Goal: Task Accomplishment & Management: Manage account settings

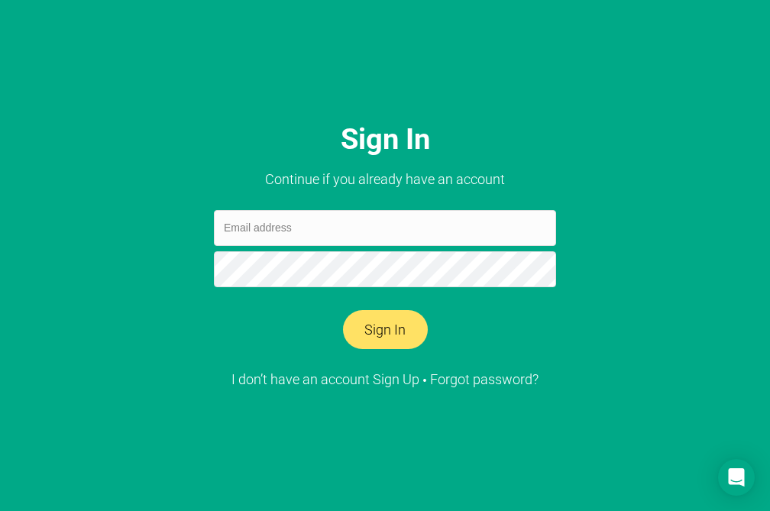
click at [285, 228] on input "email" at bounding box center [385, 228] width 342 height 36
type input "о"
type input "[EMAIL_ADDRESS][DOMAIN_NAME]"
click at [343, 310] on button "Sign In" at bounding box center [385, 330] width 85 height 40
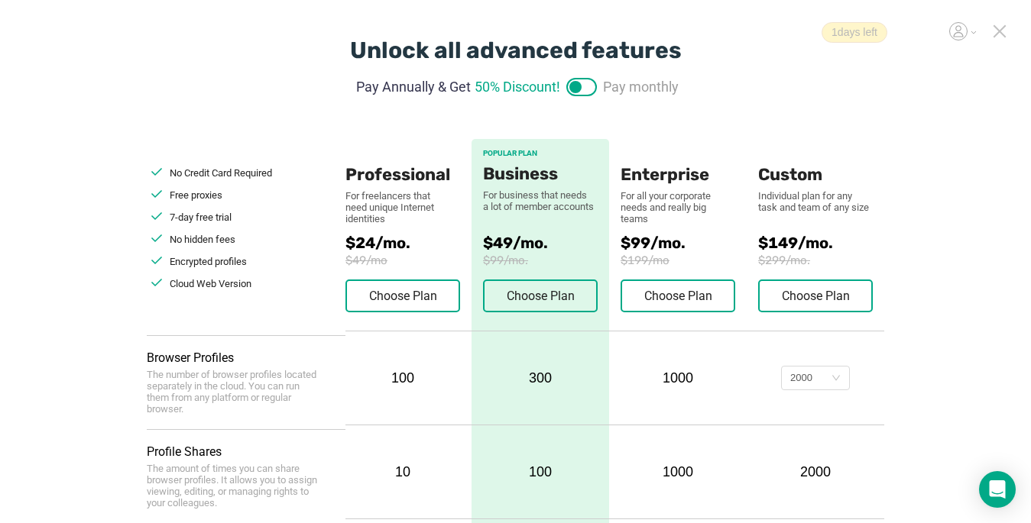
click at [769, 29] on icon at bounding box center [999, 31] width 14 height 14
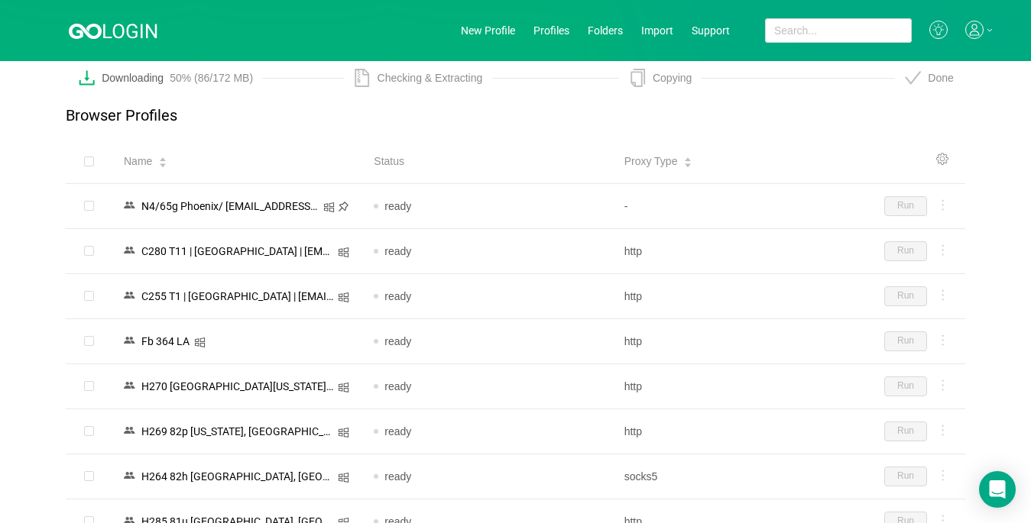
click at [769, 30] on div at bounding box center [979, 31] width 28 height 20
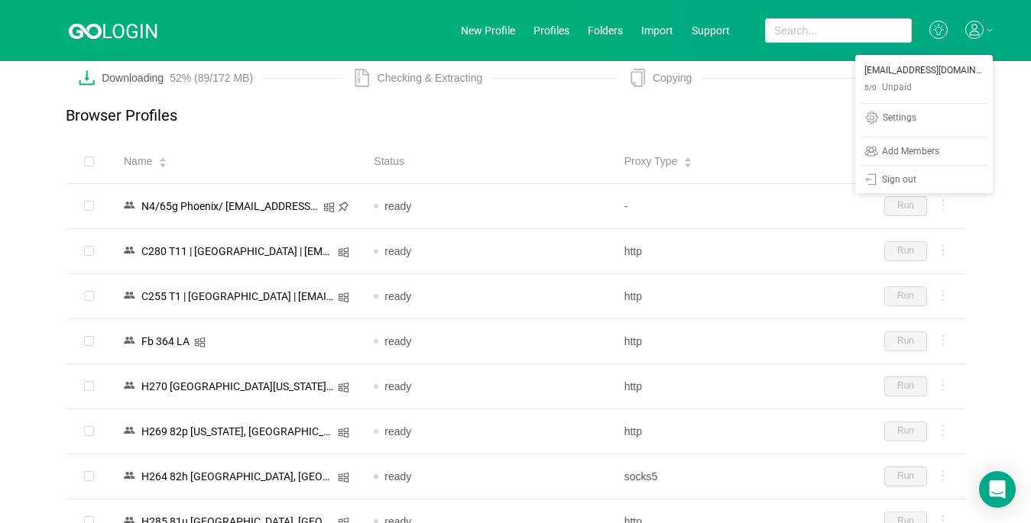
click at [769, 28] on div at bounding box center [979, 31] width 28 height 20
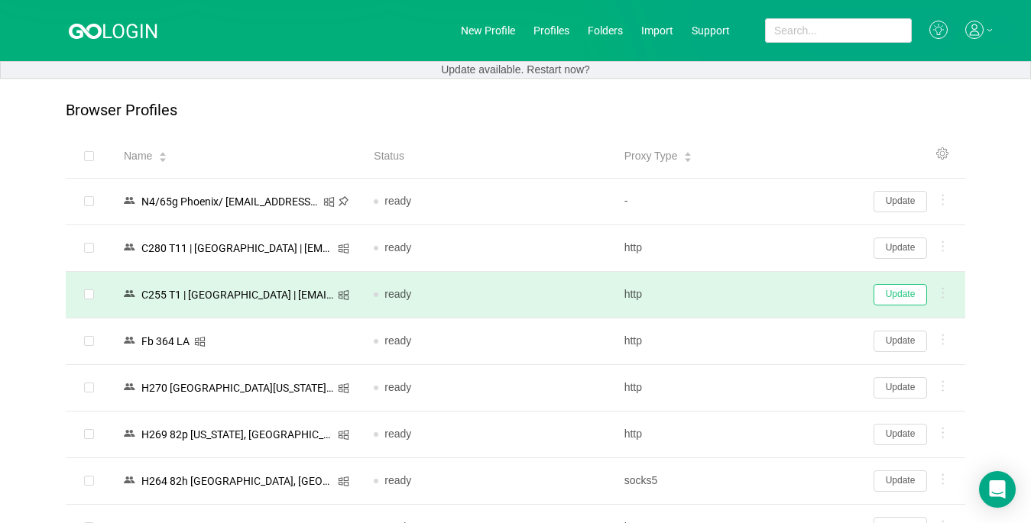
click at [769, 295] on button "Update" at bounding box center [899, 294] width 53 height 21
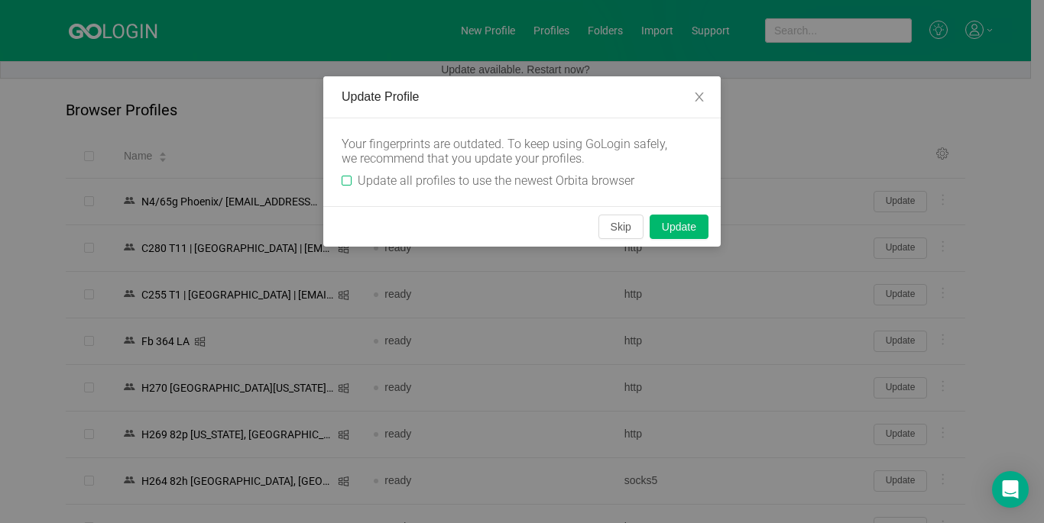
drag, startPoint x: 349, startPoint y: 175, endPoint x: 377, endPoint y: 180, distance: 28.6
click at [349, 174] on label "Update all profiles to use the newest Orbita browser" at bounding box center [490, 180] width 299 height 15
click at [349, 176] on input "Update all profiles to use the newest Orbita browser" at bounding box center [346, 181] width 10 height 10
checkbox input "true"
click at [612, 228] on button "Skip" at bounding box center [620, 227] width 45 height 24
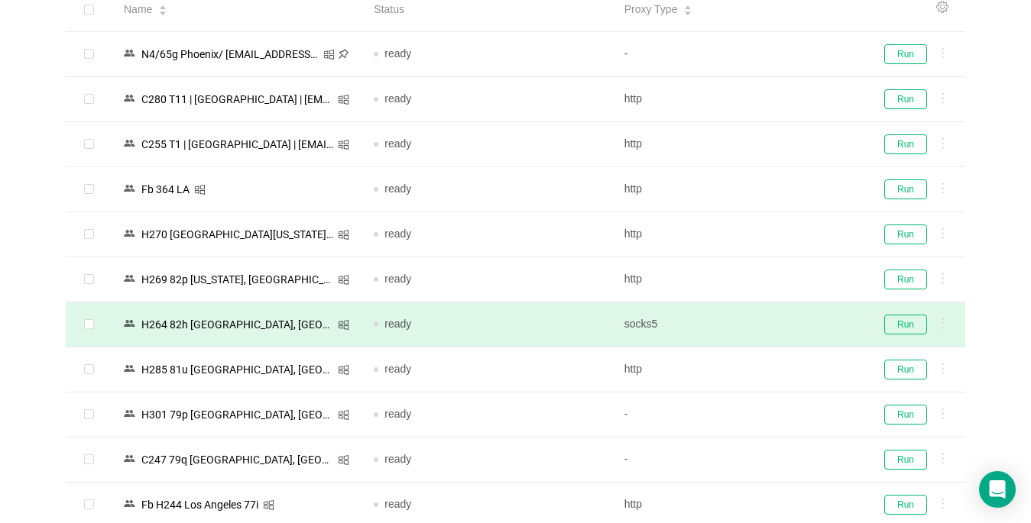
scroll to position [153, 0]
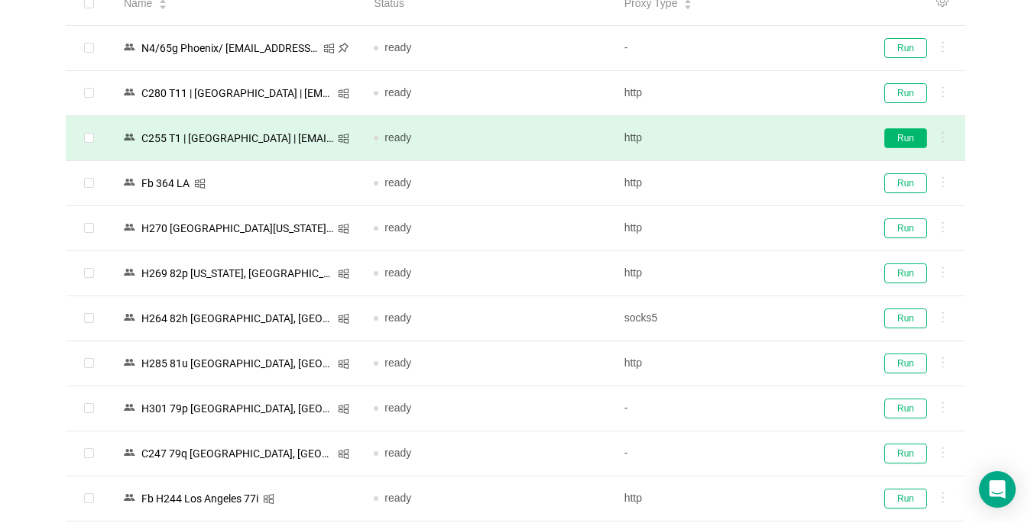
click at [769, 132] on button "Run" at bounding box center [905, 138] width 43 height 20
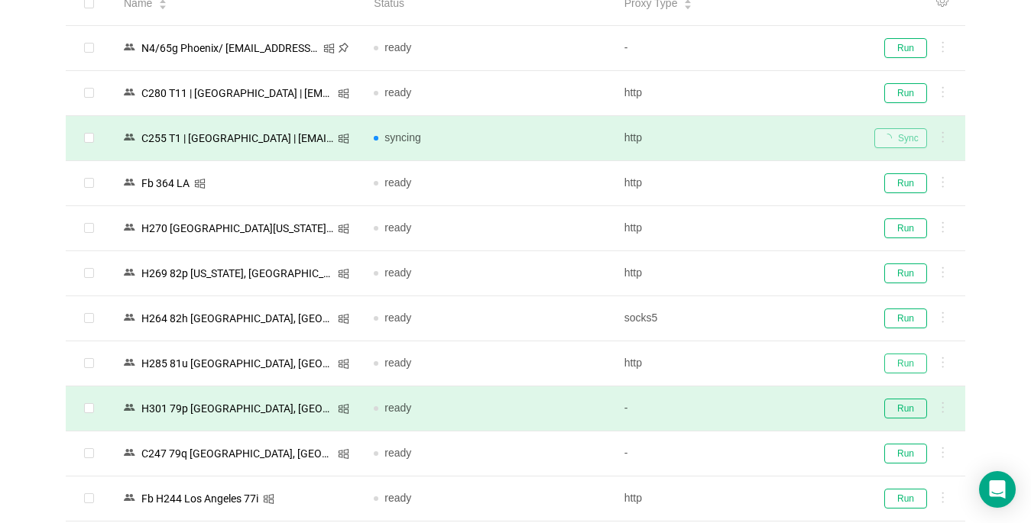
click at [769, 364] on button "Run" at bounding box center [905, 364] width 43 height 20
click at [769, 397] on td "Run" at bounding box center [913, 409] width 103 height 45
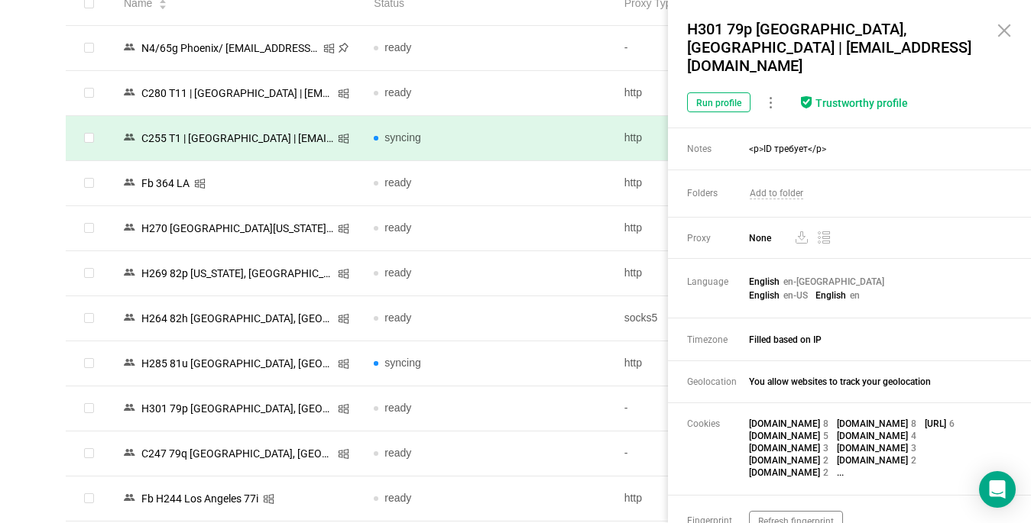
click at [769, 31] on icon at bounding box center [1004, 30] width 18 height 18
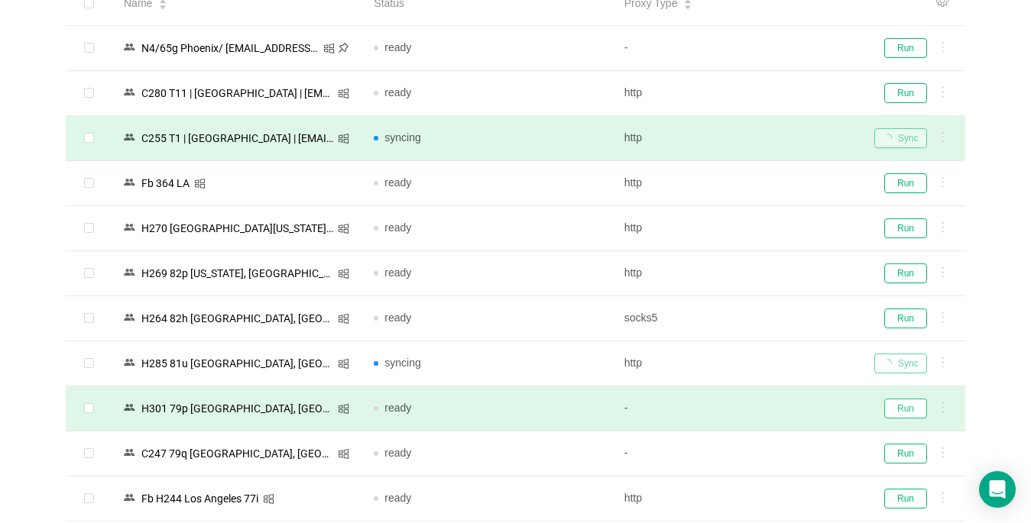
click at [769, 411] on button "Run" at bounding box center [905, 409] width 43 height 20
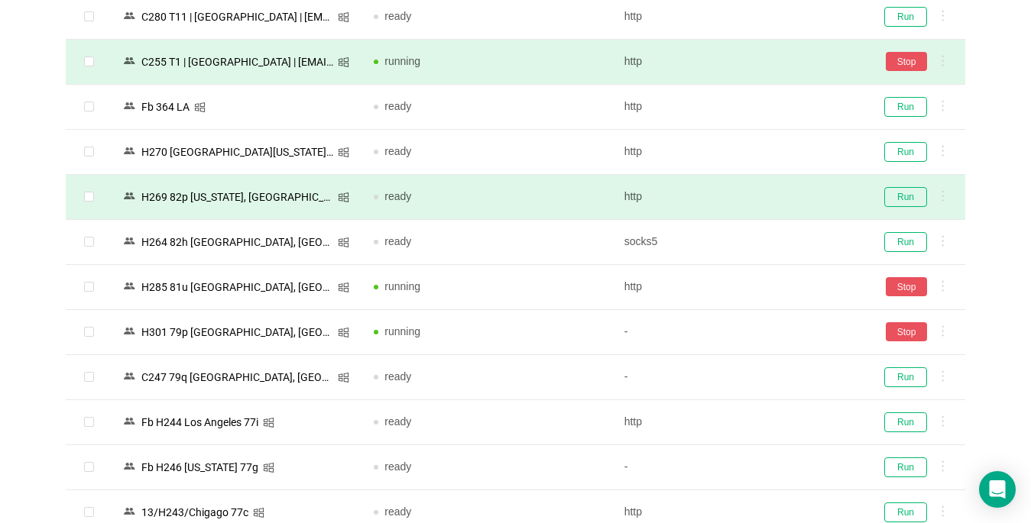
scroll to position [306, 0]
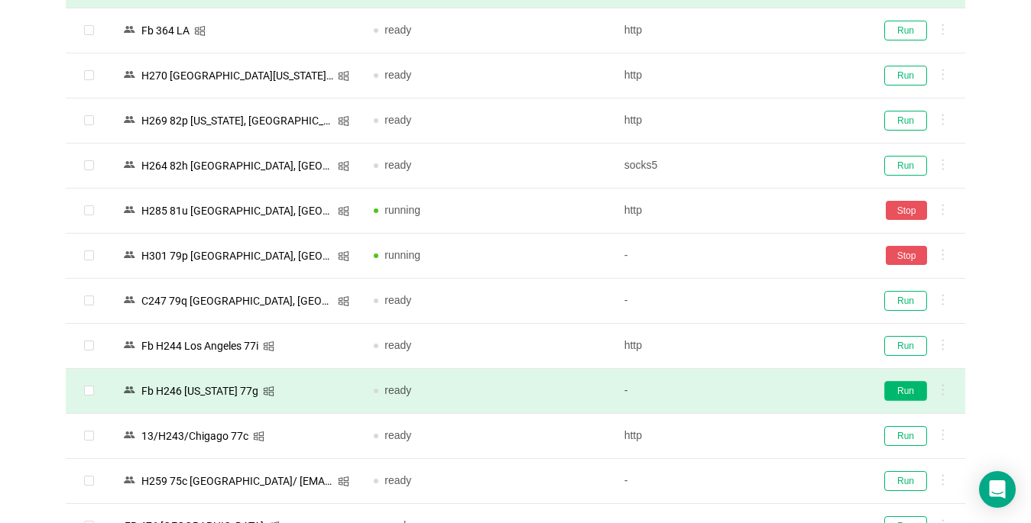
click at [769, 387] on button "Run" at bounding box center [905, 391] width 43 height 20
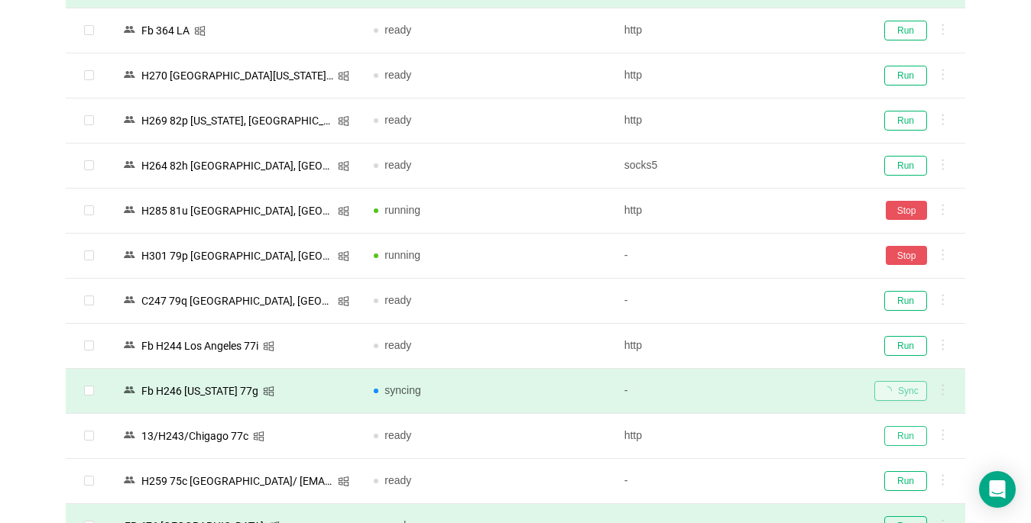
click at [769, 432] on button "Run" at bounding box center [905, 436] width 43 height 20
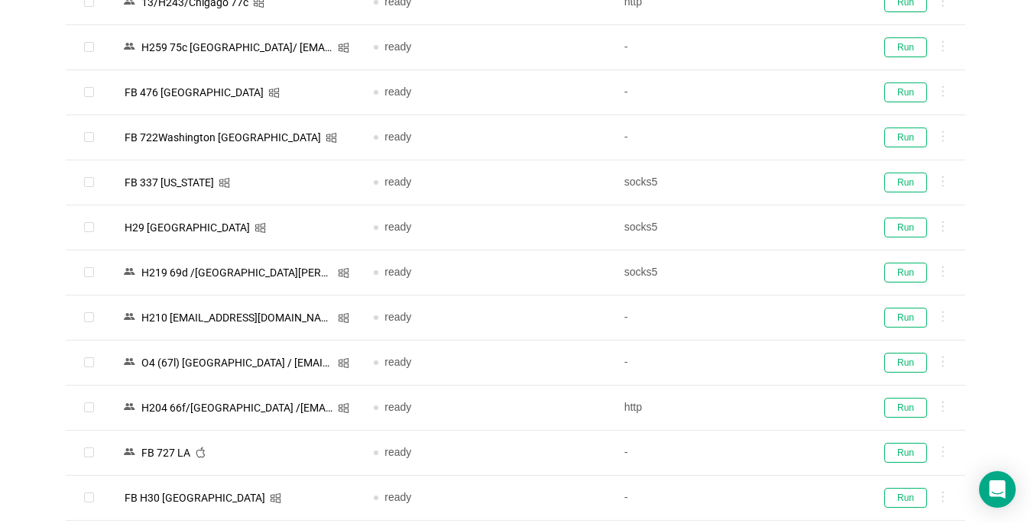
scroll to position [764, 0]
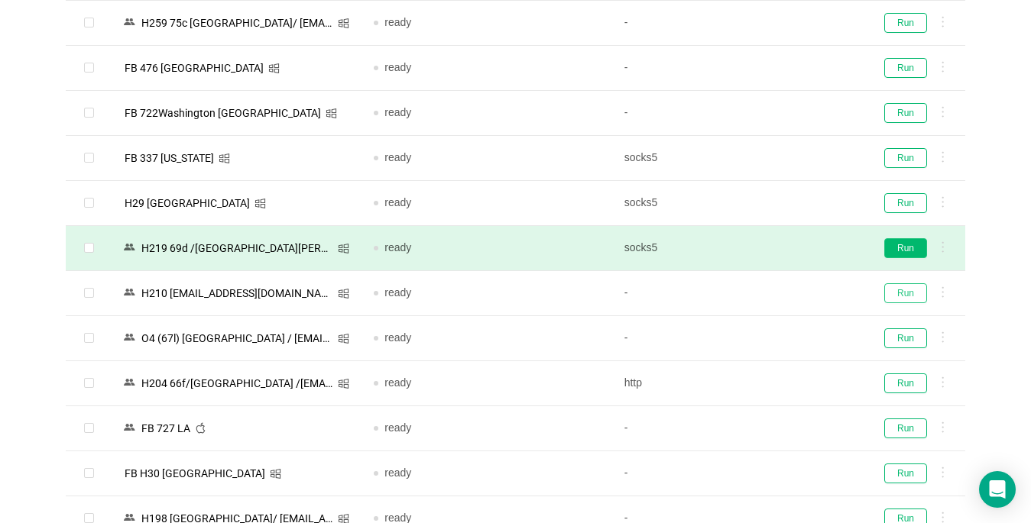
click at [769, 290] on button "Run" at bounding box center [905, 293] width 43 height 20
click at [769, 291] on div "Run" at bounding box center [913, 293] width 79 height 20
click at [769, 247] on button "Run" at bounding box center [905, 248] width 43 height 20
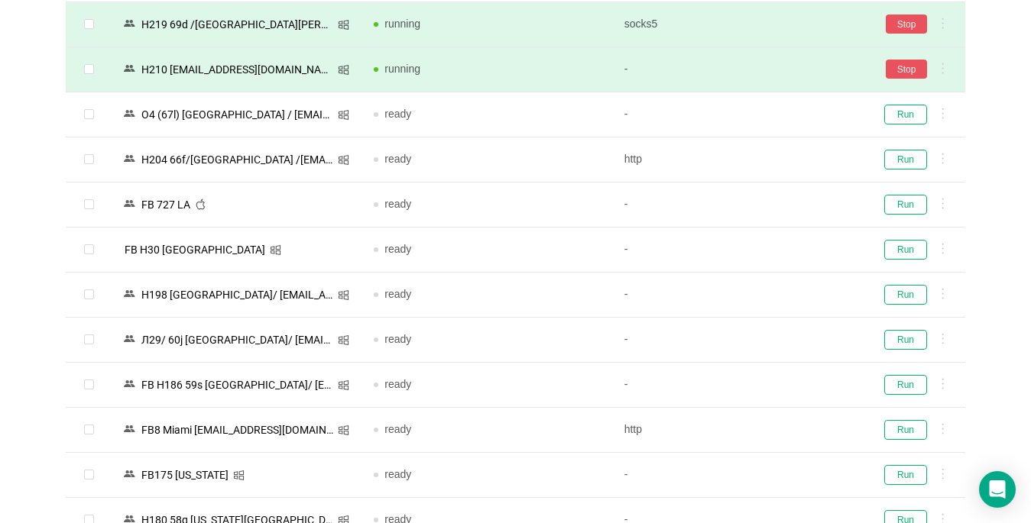
scroll to position [993, 0]
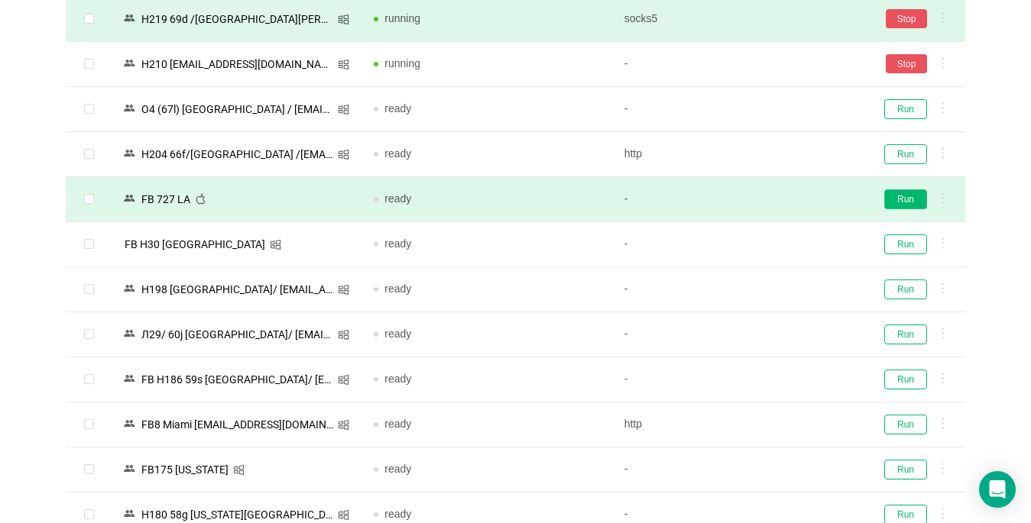
click at [769, 199] on button "Run" at bounding box center [905, 199] width 43 height 20
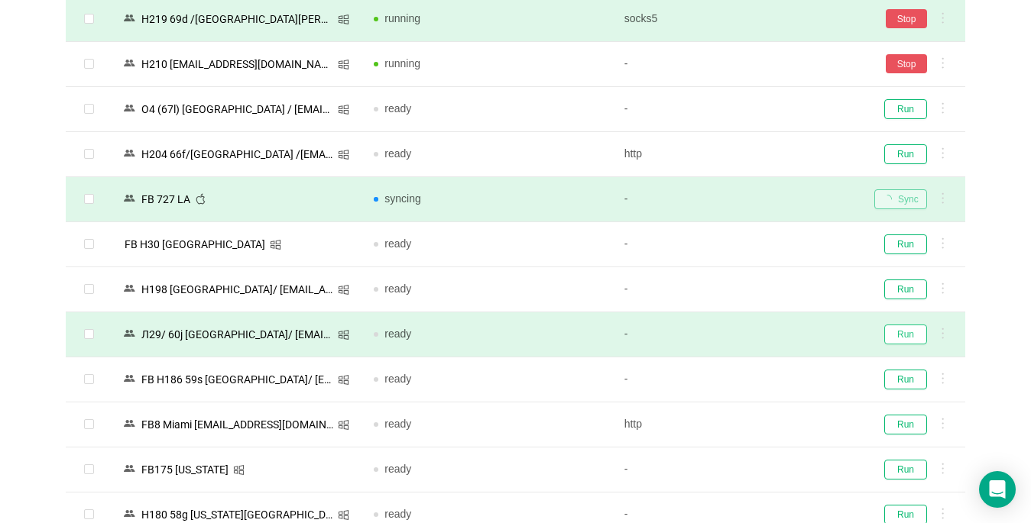
drag, startPoint x: 893, startPoint y: 335, endPoint x: 886, endPoint y: 350, distance: 16.8
click at [769, 334] on button "Run" at bounding box center [905, 335] width 43 height 20
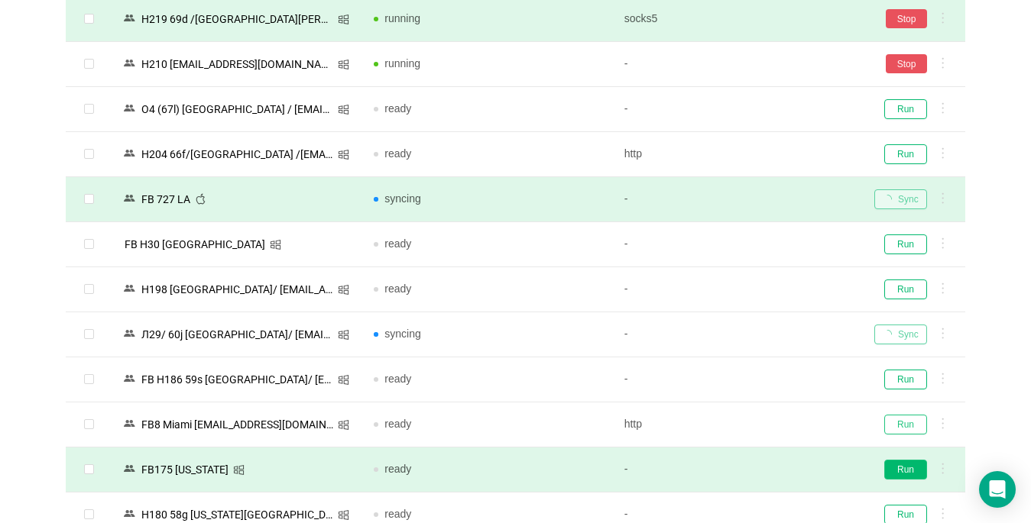
click at [769, 424] on button "Run" at bounding box center [905, 425] width 43 height 20
click at [769, 468] on button "Run" at bounding box center [905, 470] width 43 height 20
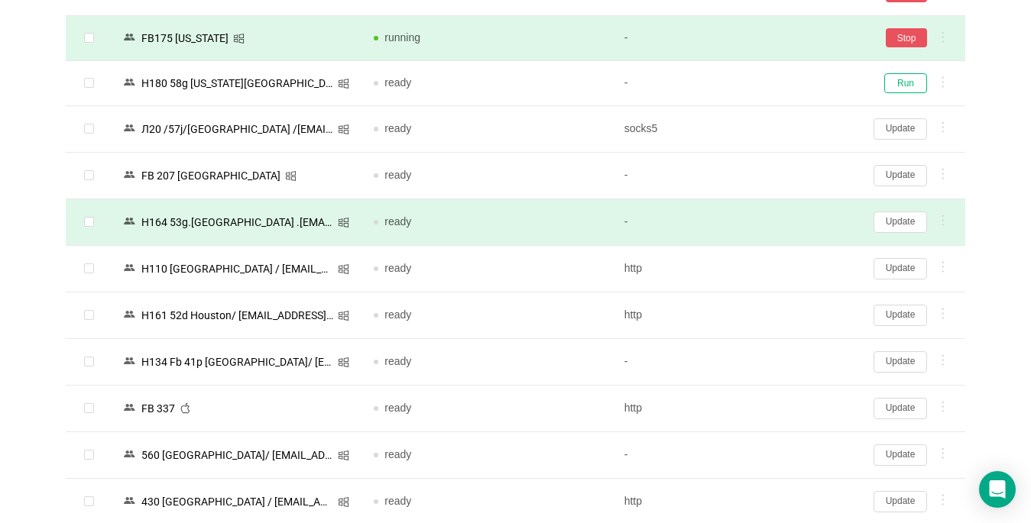
scroll to position [1452, 0]
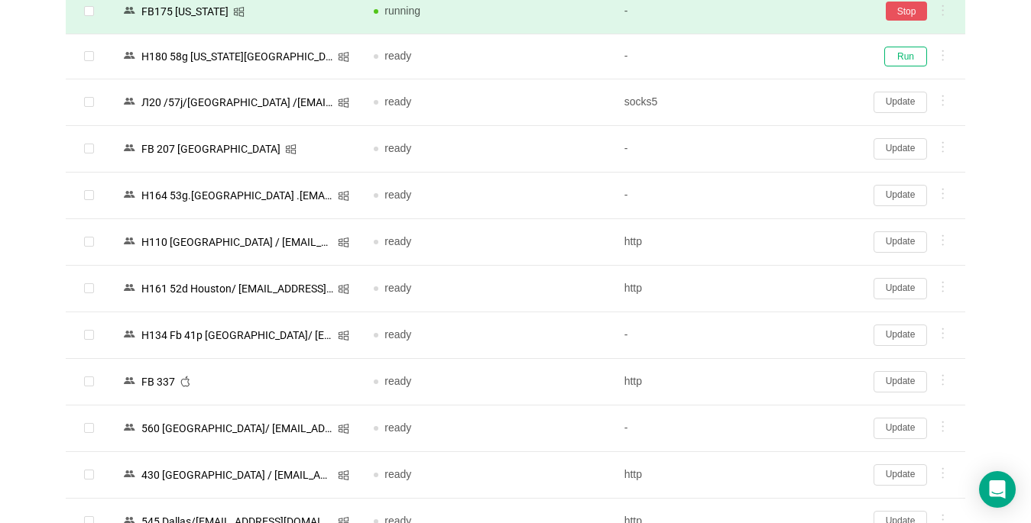
click at [769, 384] on button "Update" at bounding box center [899, 381] width 53 height 21
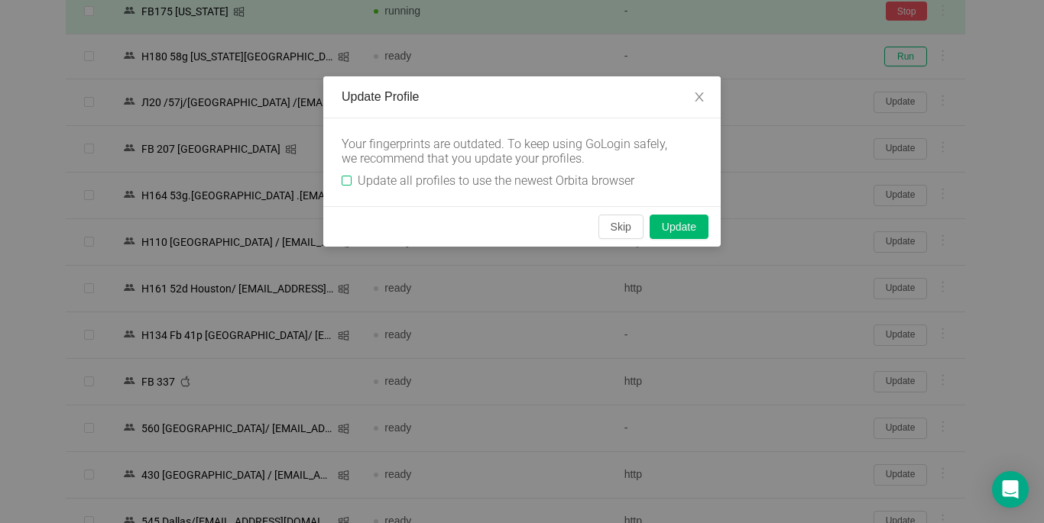
click at [345, 181] on input "Update all profiles to use the newest Orbita browser" at bounding box center [346, 181] width 10 height 10
checkbox input "true"
click at [623, 226] on button "Skip" at bounding box center [620, 227] width 45 height 24
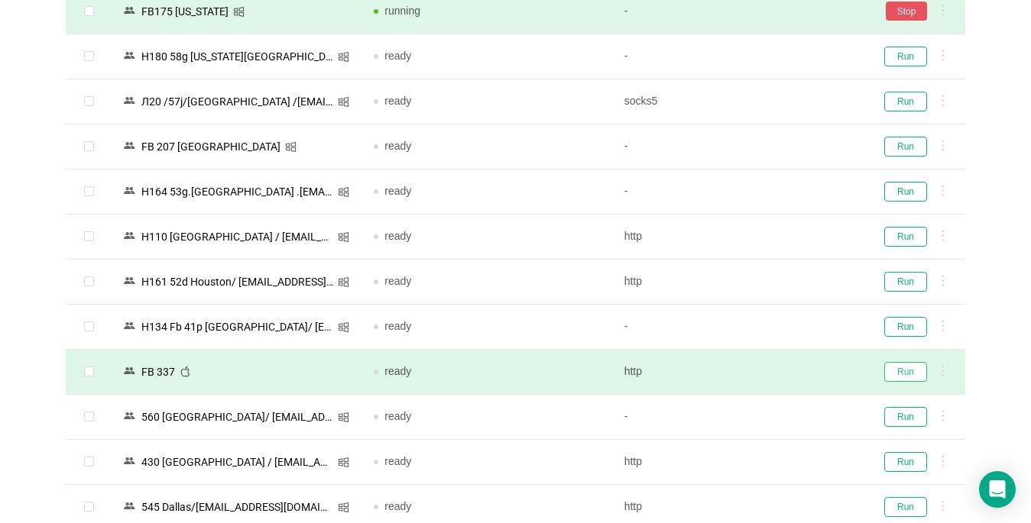
click at [769, 369] on button "Run" at bounding box center [905, 372] width 43 height 20
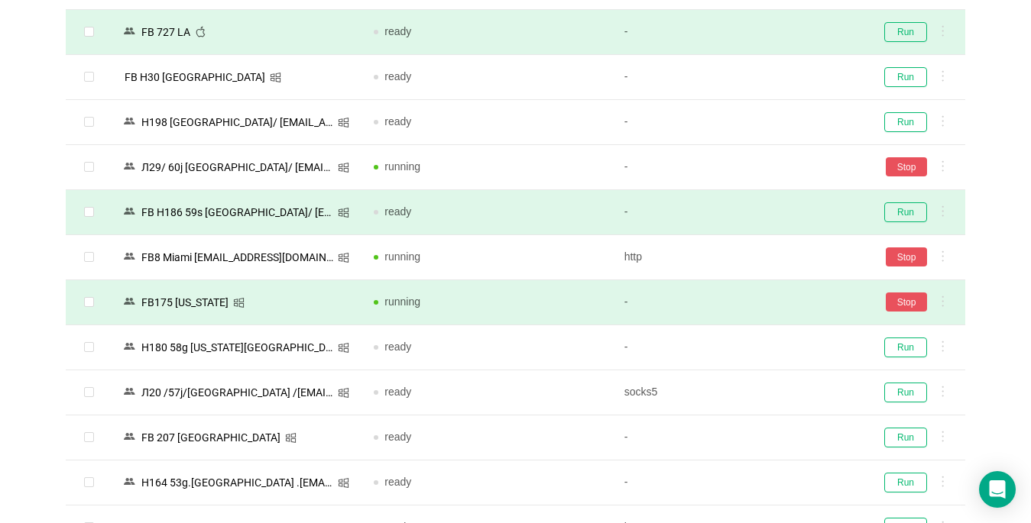
scroll to position [1146, 0]
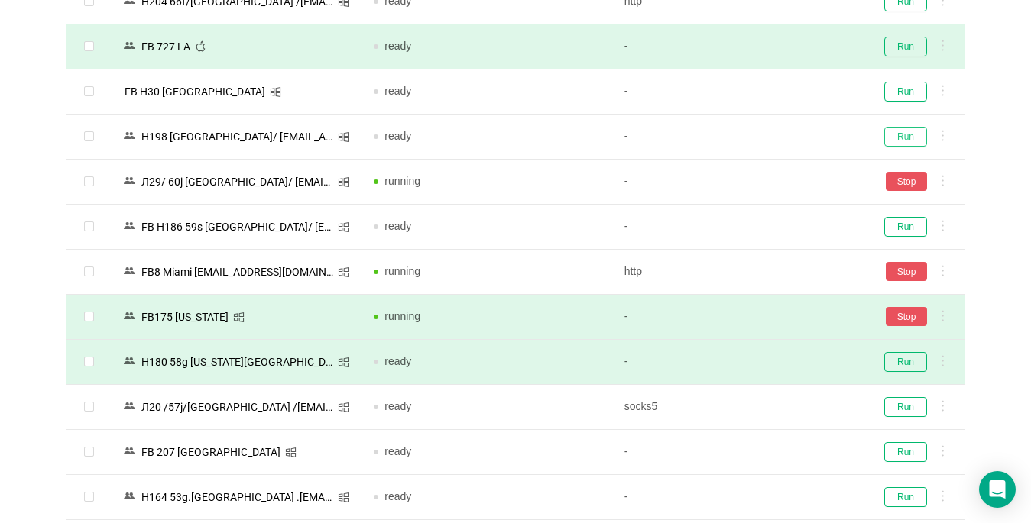
click at [769, 138] on button "Run" at bounding box center [905, 137] width 43 height 20
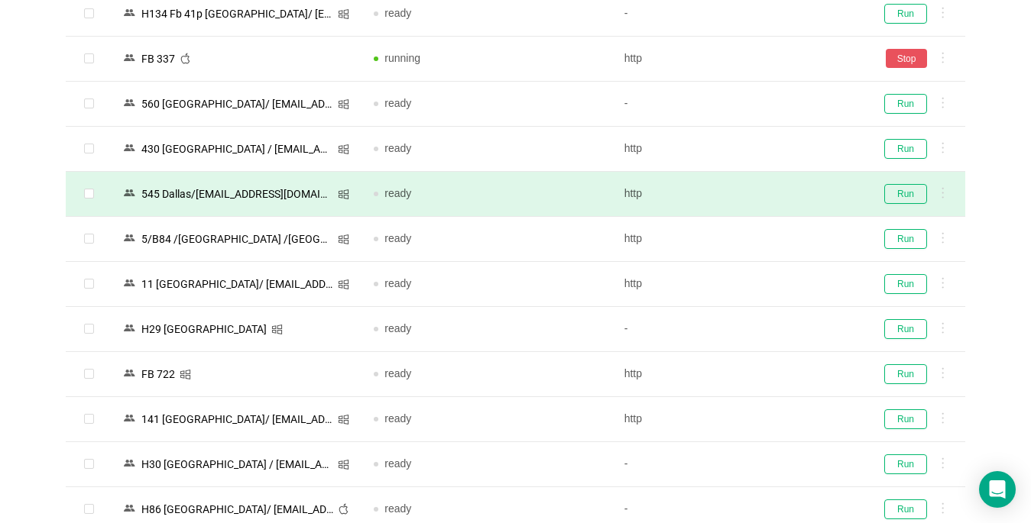
scroll to position [1834, 0]
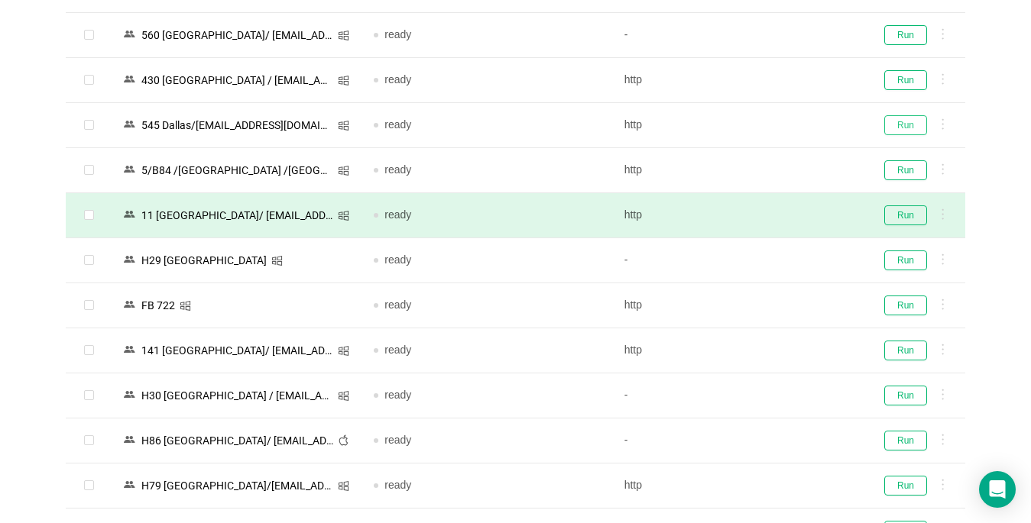
click at [769, 128] on button "Run" at bounding box center [905, 125] width 43 height 20
click at [769, 220] on button "Run" at bounding box center [905, 216] width 43 height 20
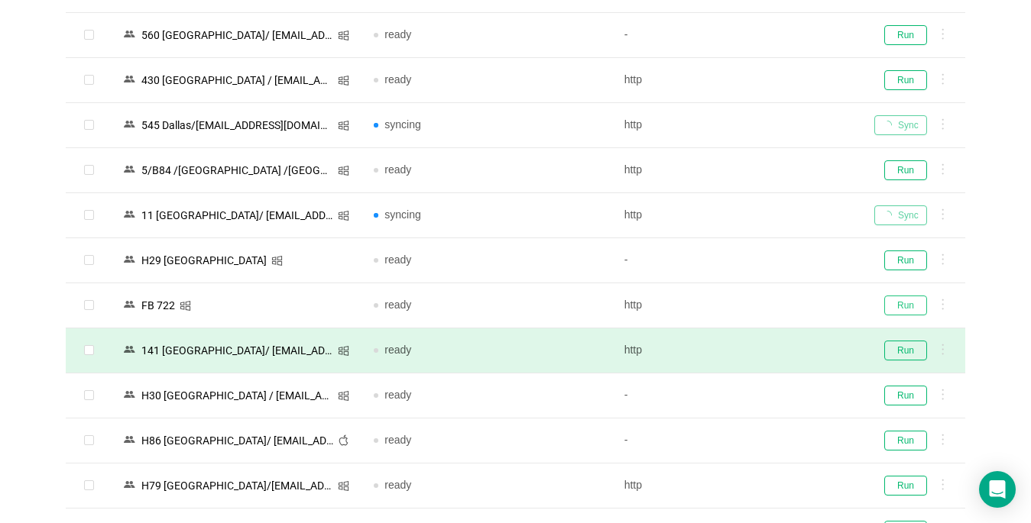
click at [769, 307] on button "Run" at bounding box center [905, 306] width 43 height 20
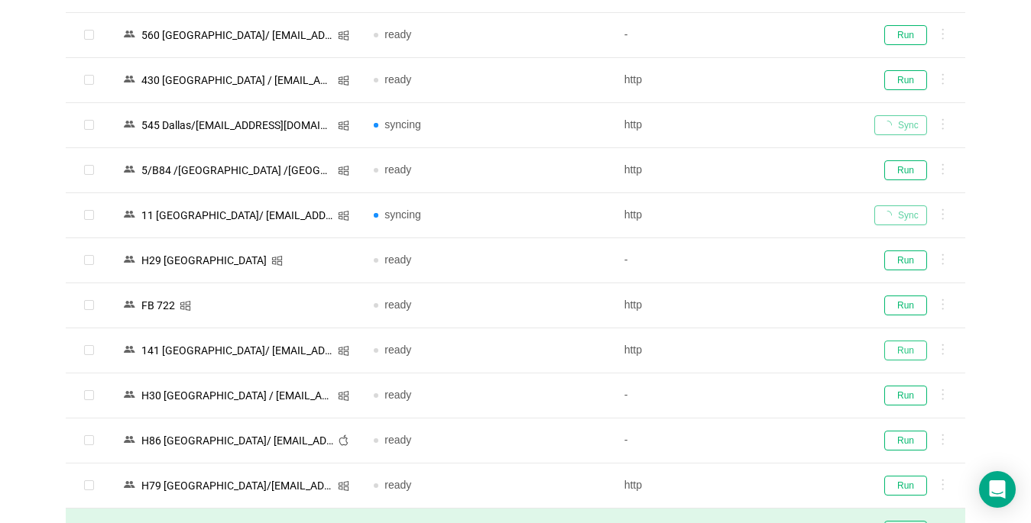
click at [769, 351] on button "Run" at bounding box center [905, 351] width 43 height 20
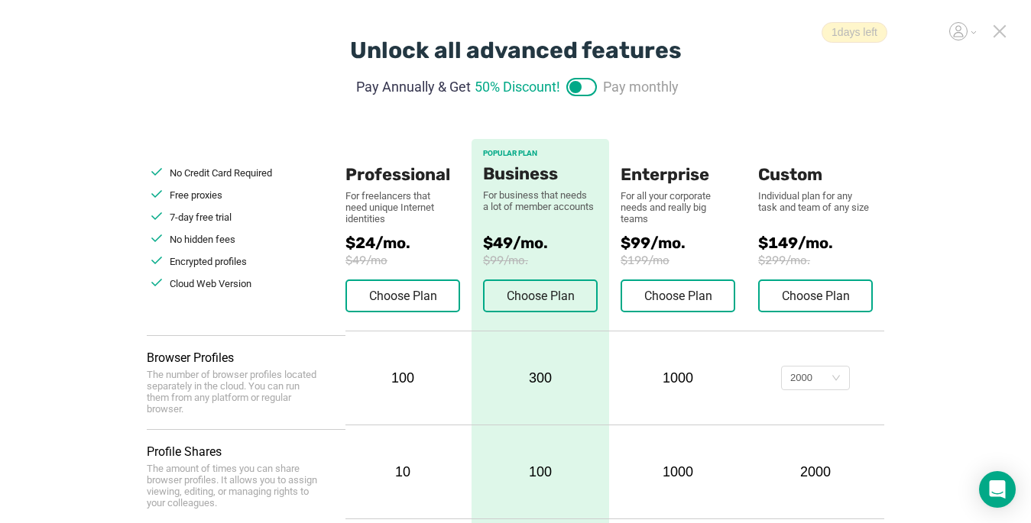
click at [999, 33] on icon at bounding box center [999, 31] width 11 height 11
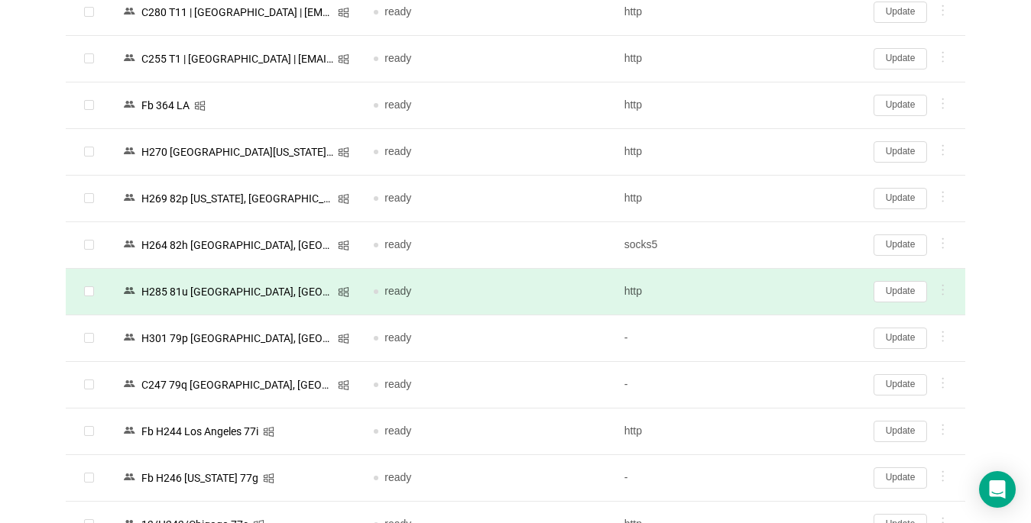
scroll to position [229, 0]
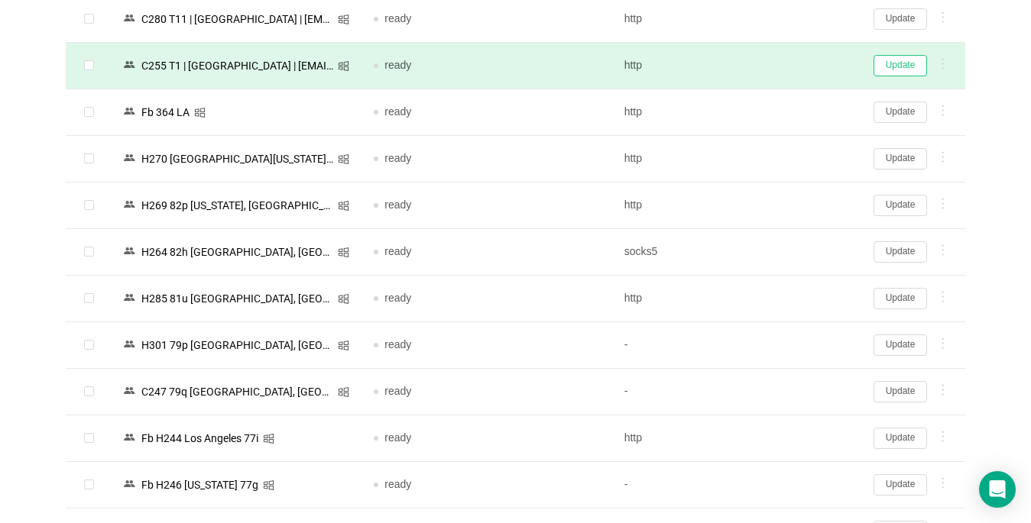
click at [892, 66] on button "Update" at bounding box center [899, 65] width 53 height 21
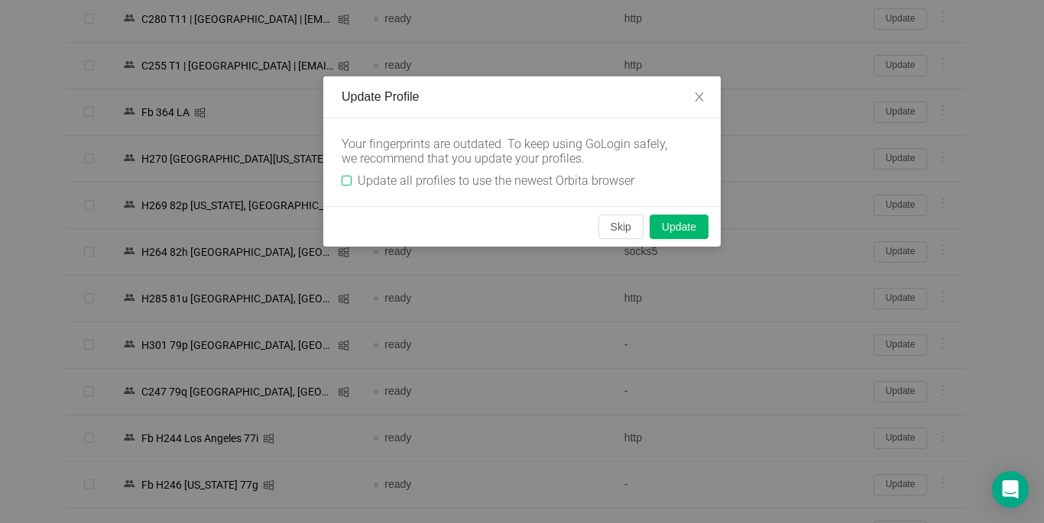
click at [347, 183] on input "Update all profiles to use the newest Orbita browser" at bounding box center [346, 181] width 10 height 10
checkbox input "true"
click at [620, 226] on button "Skip" at bounding box center [620, 227] width 45 height 24
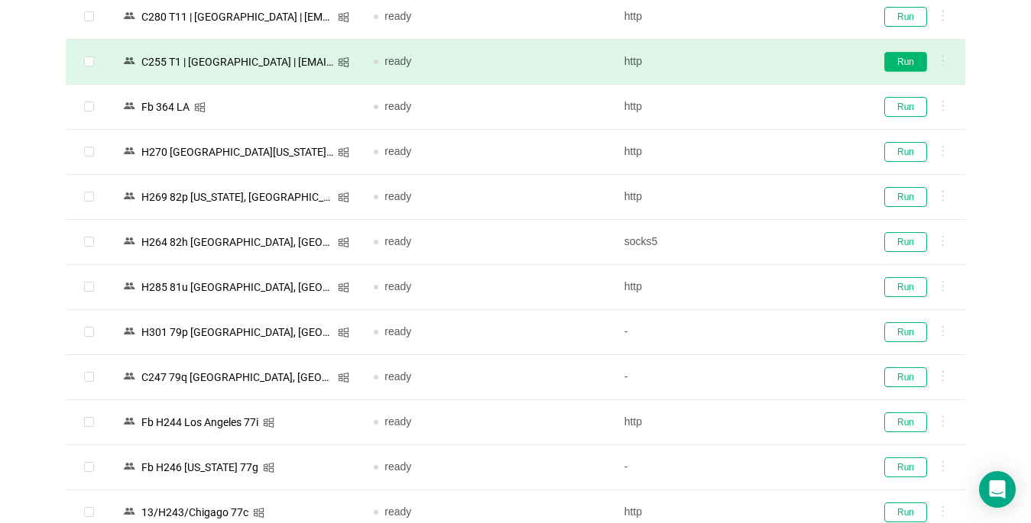
click at [900, 64] on button "Run" at bounding box center [905, 62] width 43 height 20
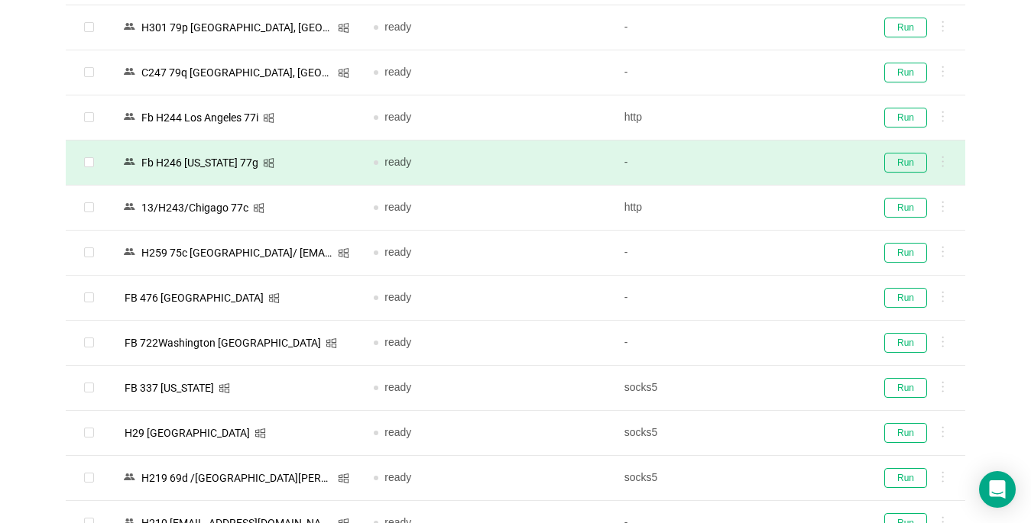
scroll to position [535, 0]
click at [908, 164] on button "Run" at bounding box center [905, 162] width 43 height 20
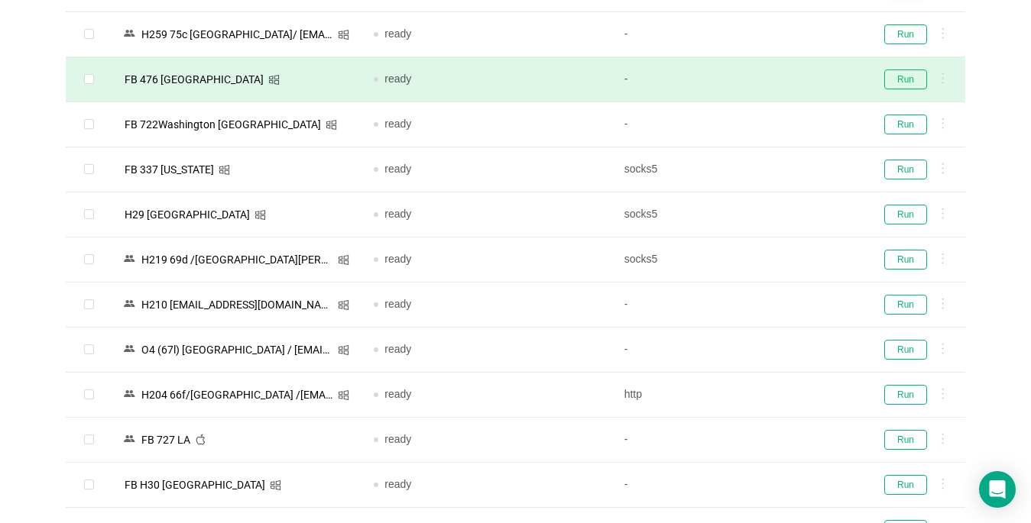
scroll to position [840, 0]
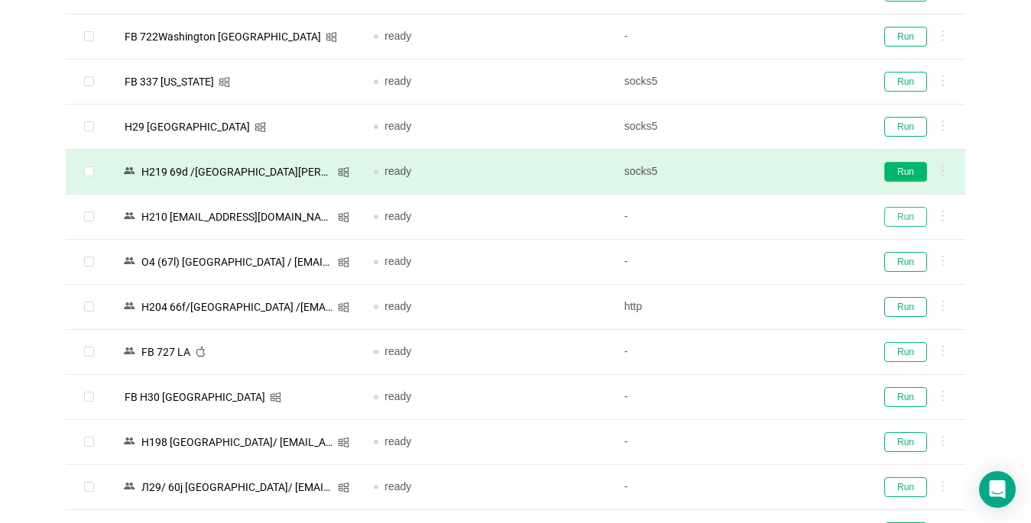
click at [890, 218] on button "Run" at bounding box center [905, 217] width 43 height 20
click at [896, 176] on button "Run" at bounding box center [905, 172] width 43 height 20
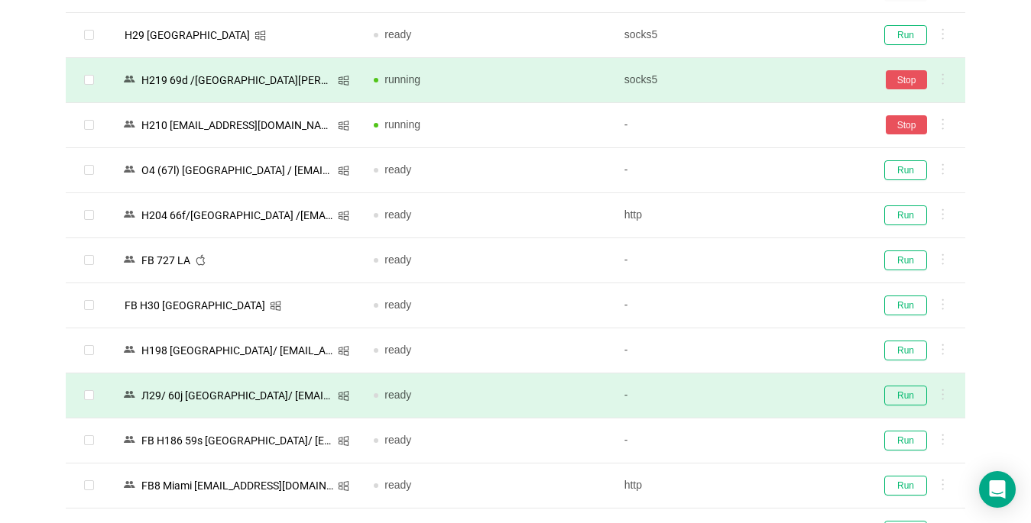
scroll to position [1070, 0]
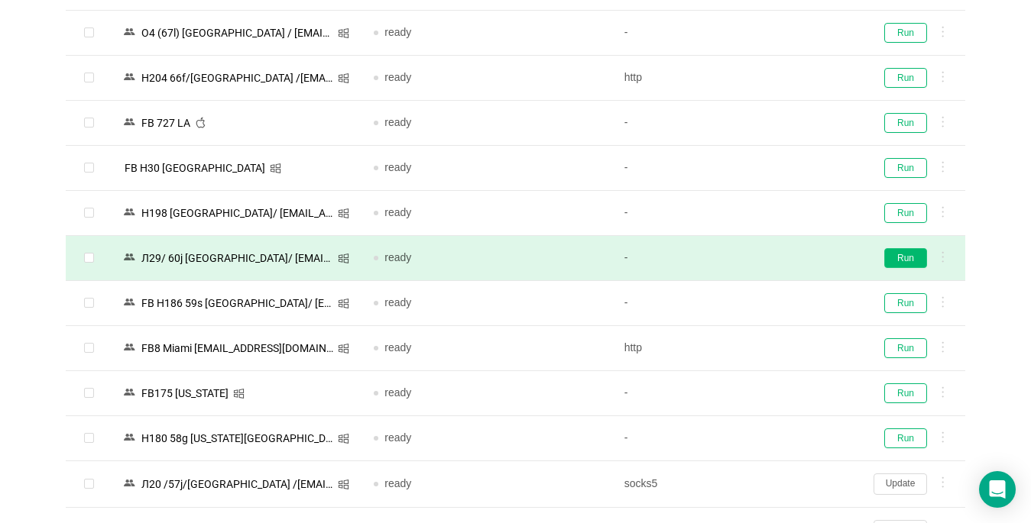
click at [916, 254] on button "Run" at bounding box center [905, 258] width 43 height 20
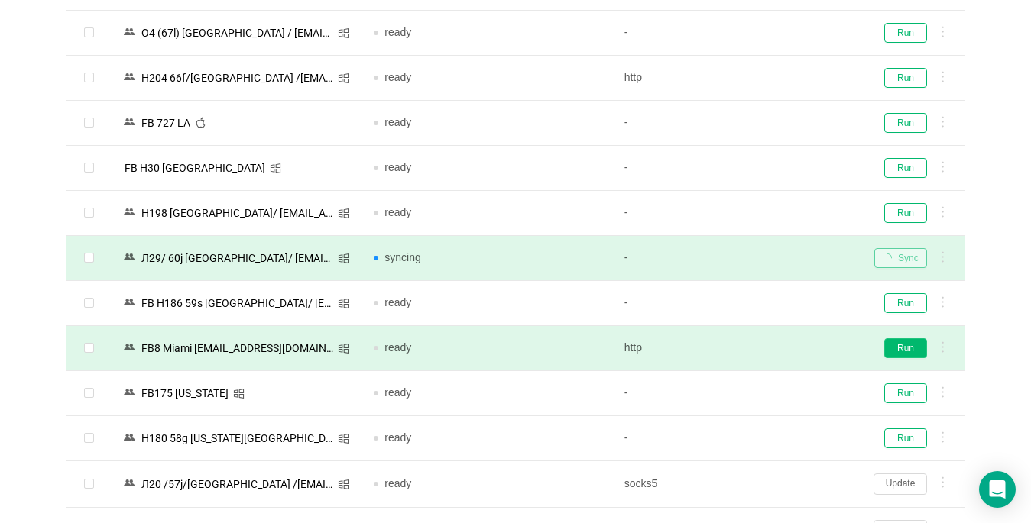
click at [893, 354] on button "Run" at bounding box center [905, 348] width 43 height 20
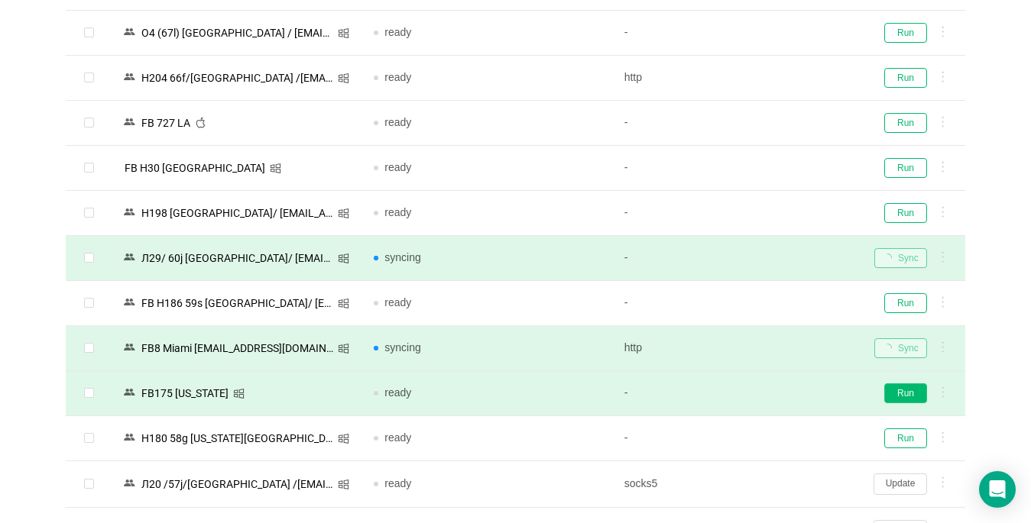
click at [903, 391] on button "Run" at bounding box center [905, 394] width 43 height 20
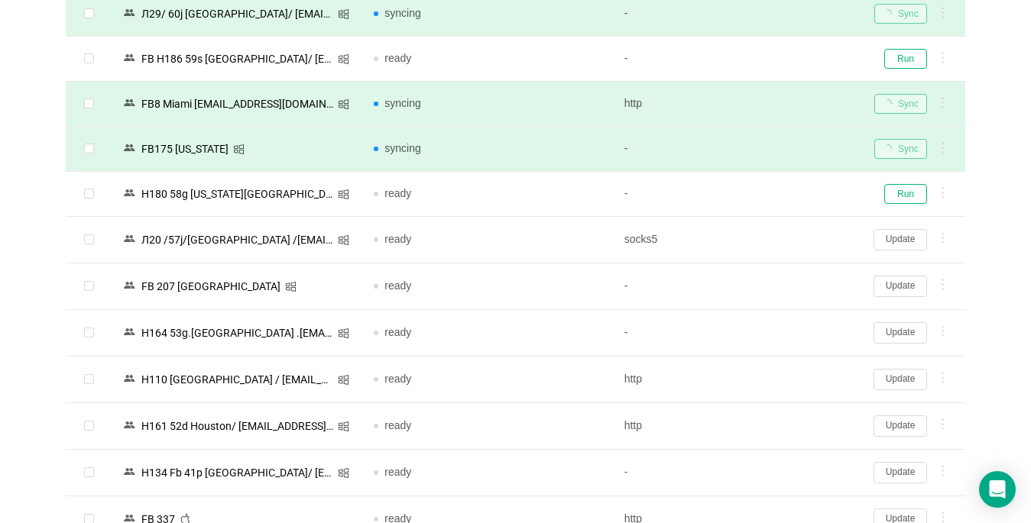
scroll to position [1375, 0]
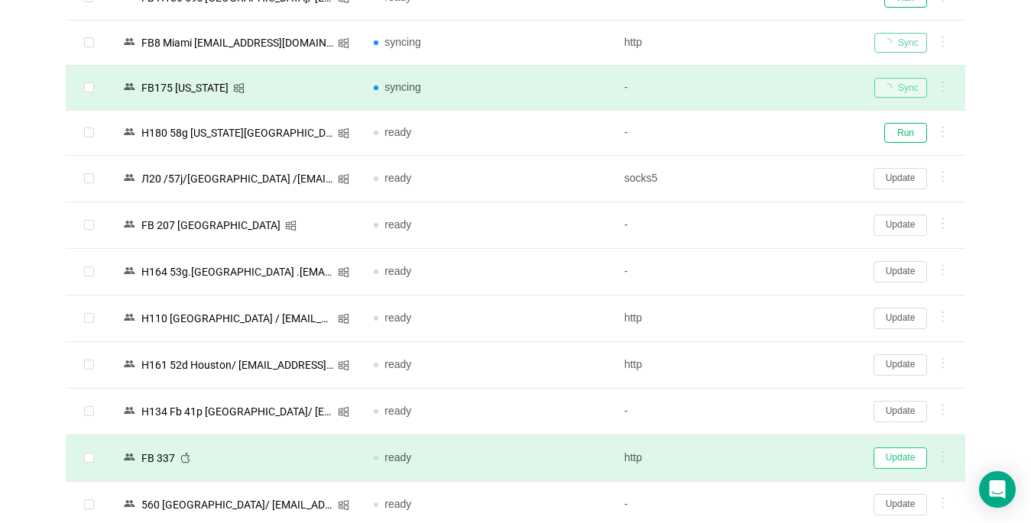
click at [889, 455] on button "Update" at bounding box center [899, 458] width 53 height 21
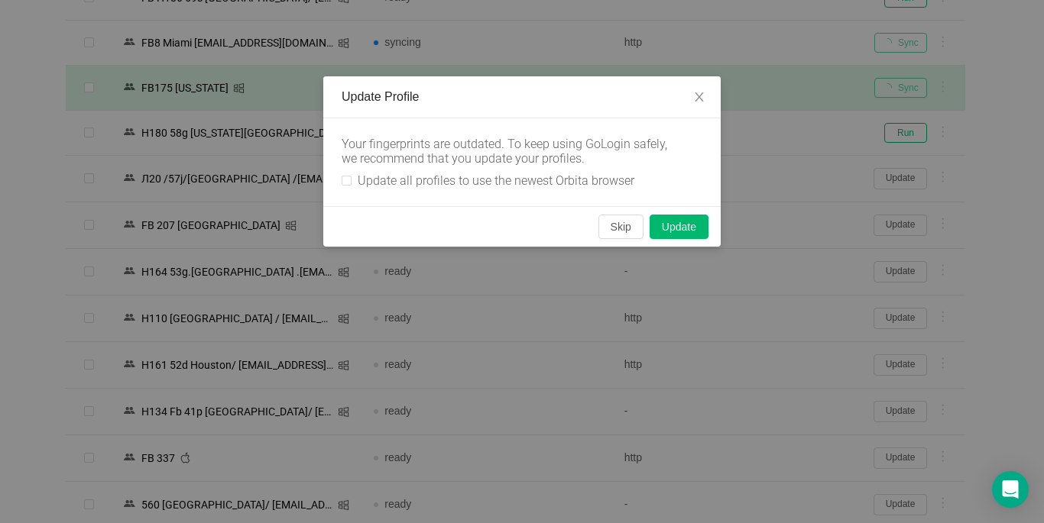
click at [333, 179] on div "Your fingerprints are outdated. To keep using GoLogin safely, we recommend that…" at bounding box center [521, 162] width 397 height 88
click at [345, 184] on input "Update all profiles to use the newest Orbita browser" at bounding box center [346, 181] width 10 height 10
checkbox input "true"
click at [617, 232] on button "Skip" at bounding box center [620, 227] width 45 height 24
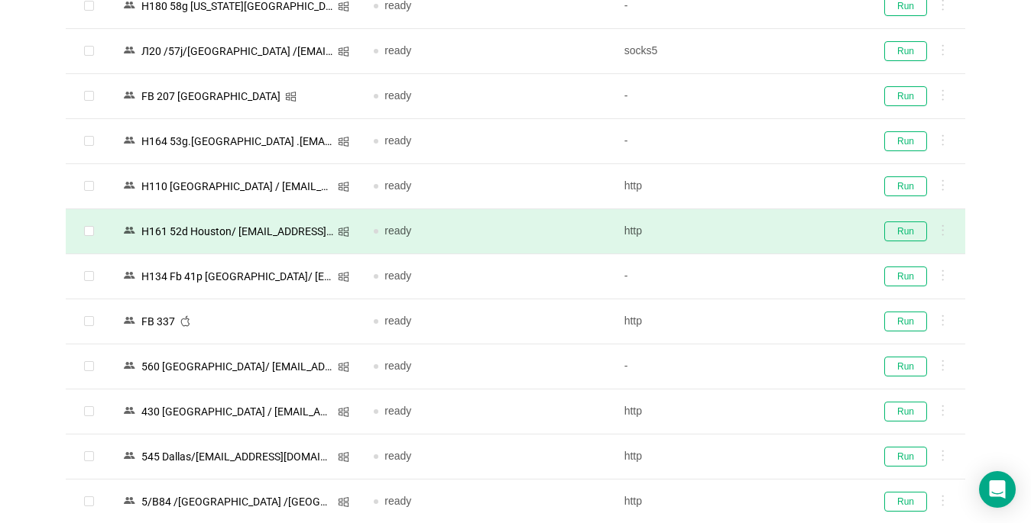
scroll to position [1604, 0]
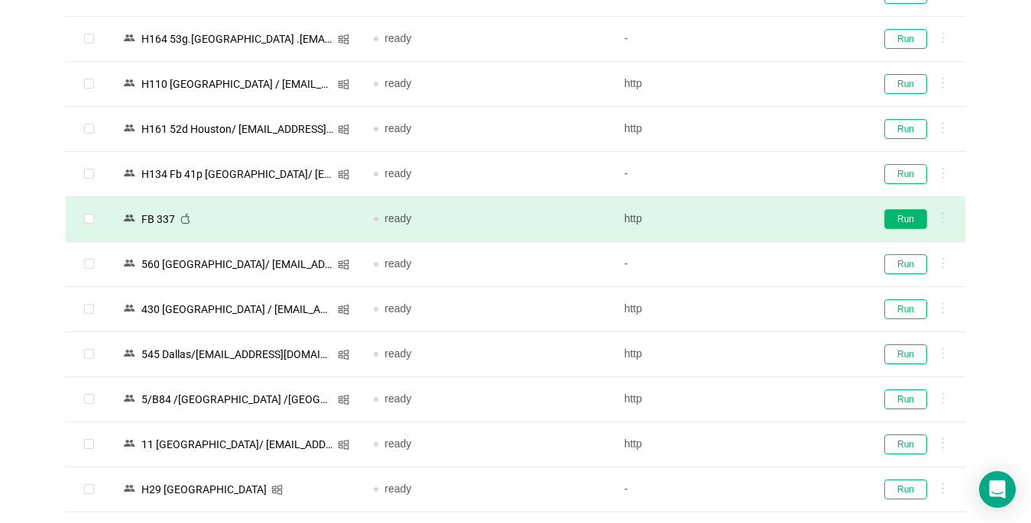
click at [895, 219] on button "Run" at bounding box center [905, 219] width 43 height 20
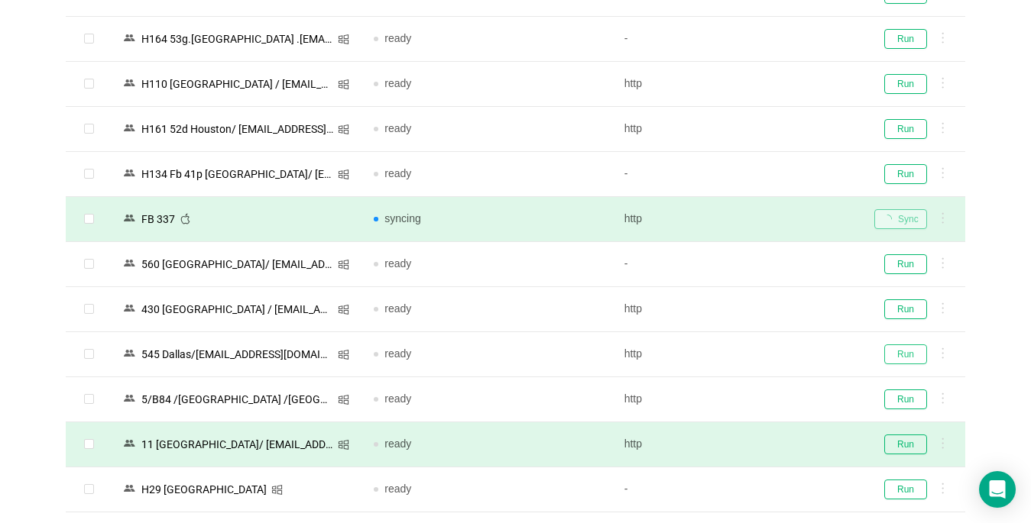
drag, startPoint x: 913, startPoint y: 356, endPoint x: 834, endPoint y: 435, distance: 111.8
click at [910, 356] on button "Run" at bounding box center [905, 355] width 43 height 20
click at [902, 445] on button "Run" at bounding box center [905, 445] width 43 height 20
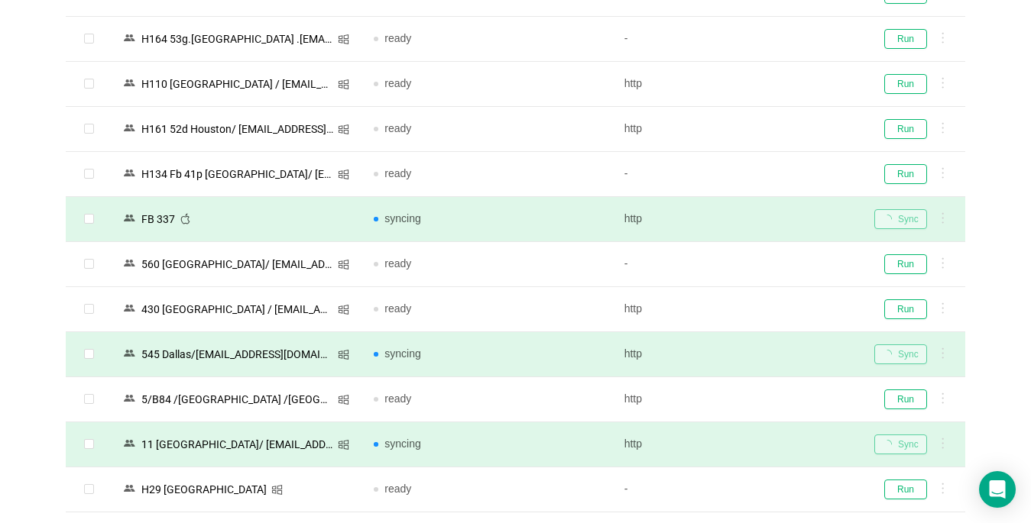
scroll to position [1834, 0]
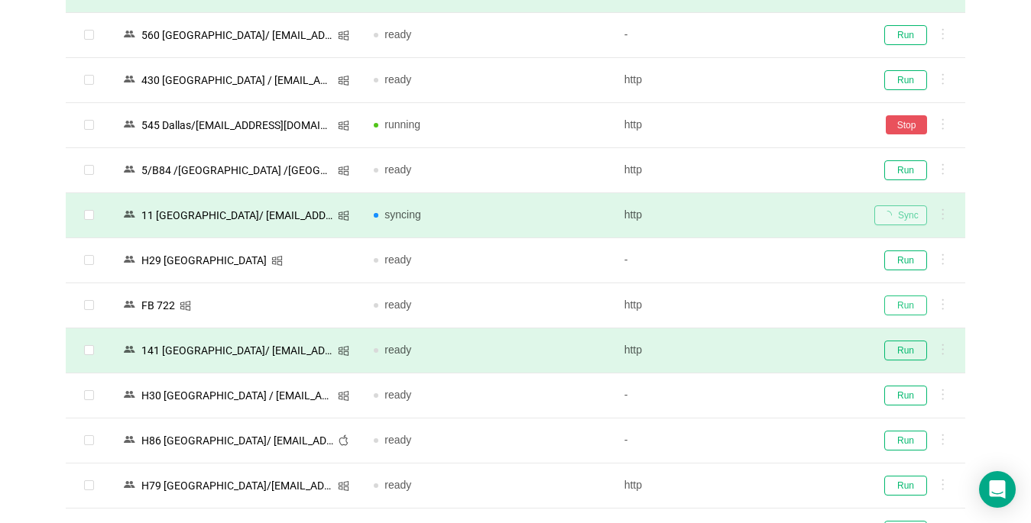
click at [906, 309] on button "Run" at bounding box center [905, 306] width 43 height 20
click at [911, 336] on td "Run" at bounding box center [913, 351] width 103 height 45
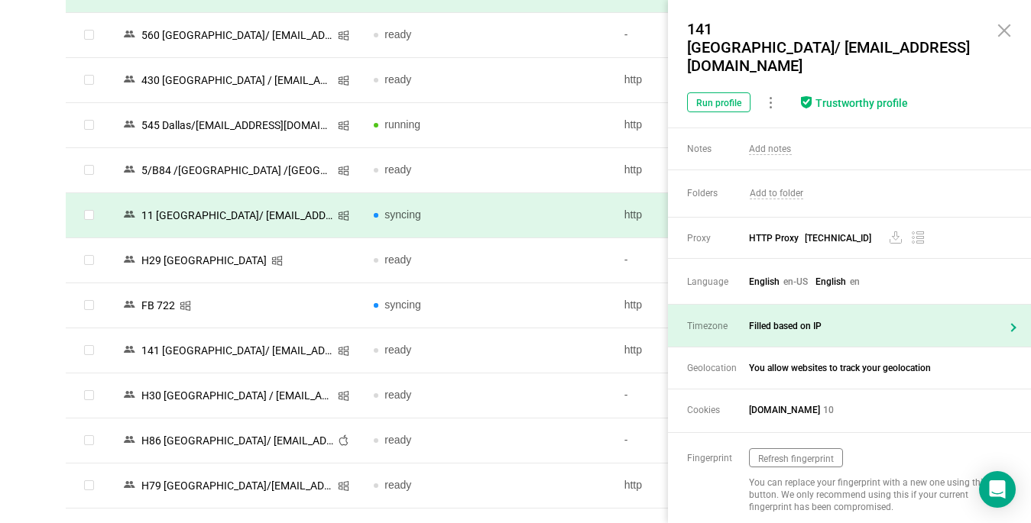
click at [1002, 31] on icon at bounding box center [1004, 30] width 18 height 18
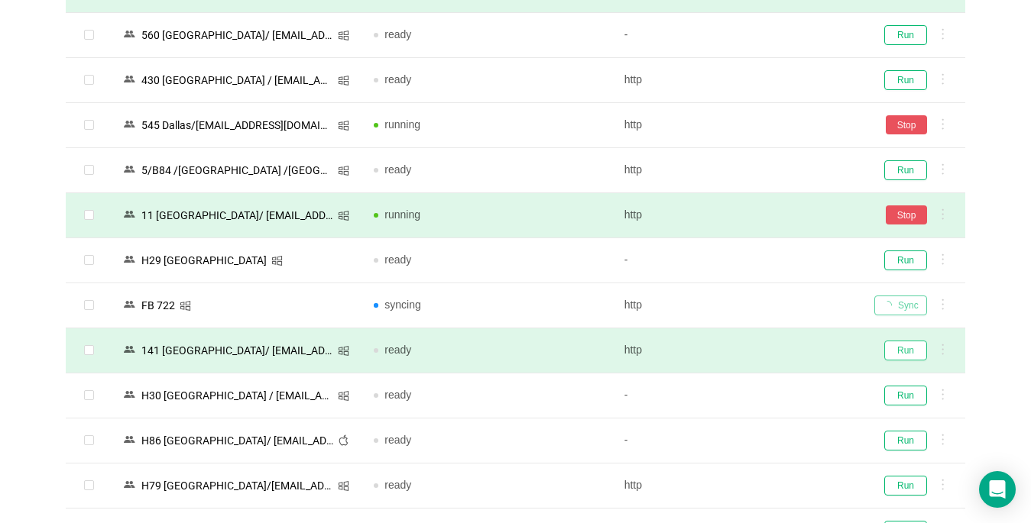
click at [914, 351] on button "Run" at bounding box center [905, 351] width 43 height 20
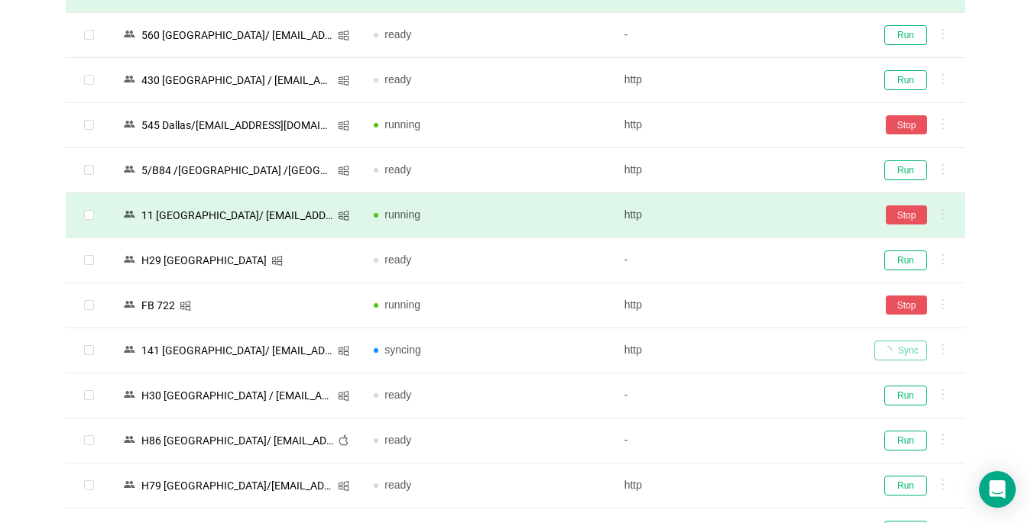
scroll to position [2139, 0]
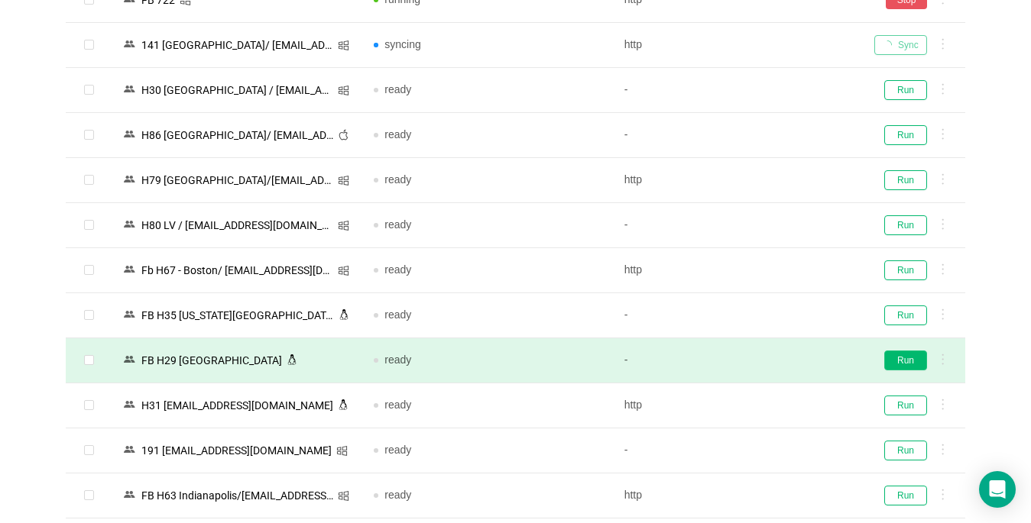
click at [898, 357] on button "Run" at bounding box center [905, 361] width 43 height 20
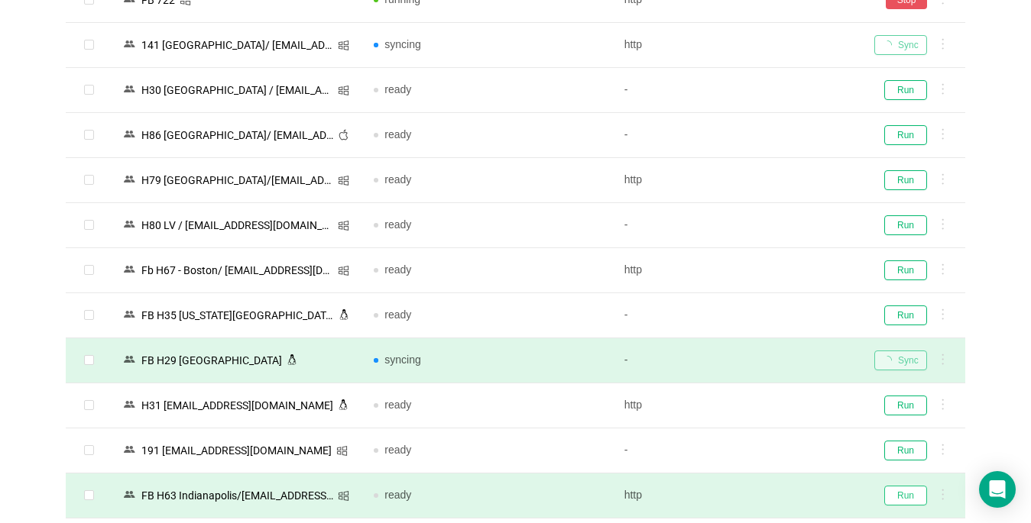
click at [911, 494] on button "Run" at bounding box center [905, 496] width 43 height 20
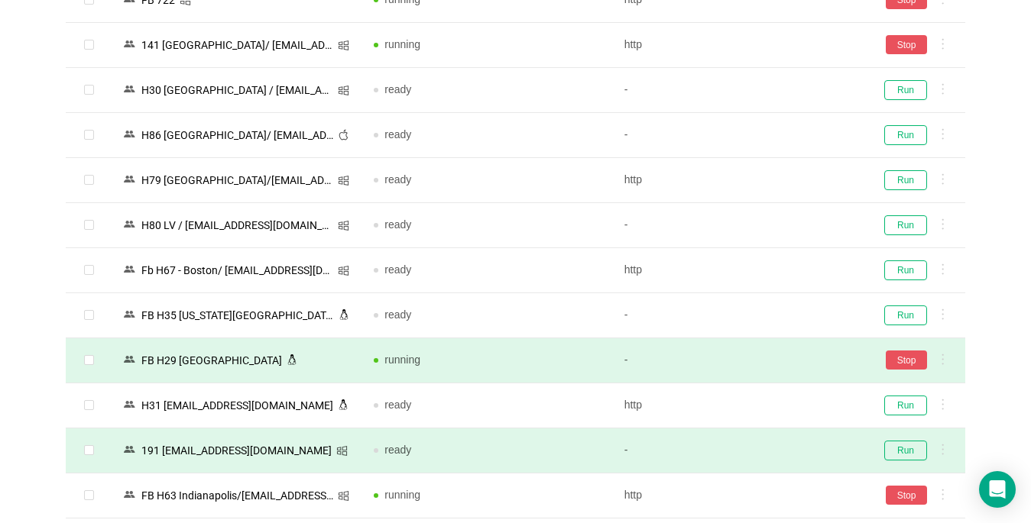
scroll to position [2216, 0]
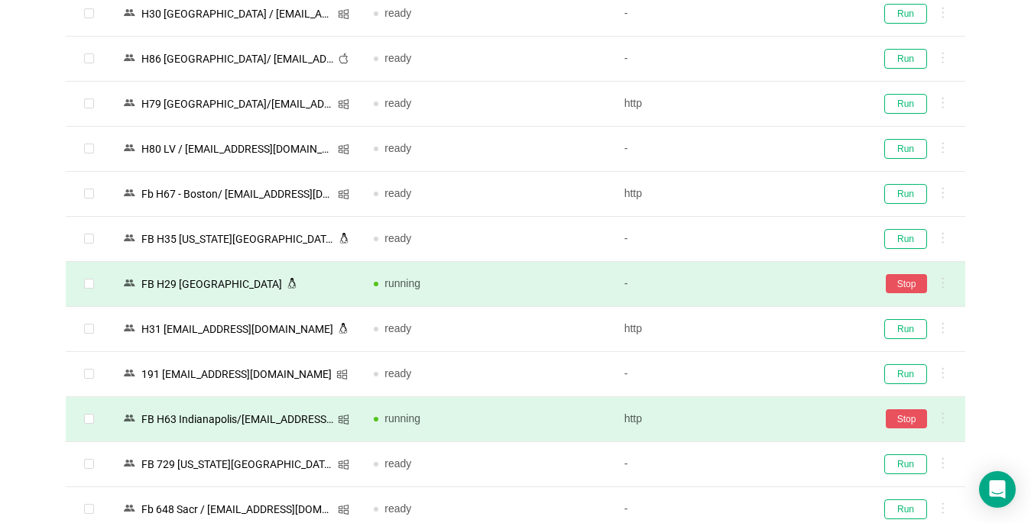
click at [908, 274] on button "Stop" at bounding box center [905, 283] width 41 height 19
click at [902, 364] on button "Run" at bounding box center [905, 374] width 43 height 20
click at [903, 364] on div "Run" at bounding box center [913, 374] width 79 height 20
click at [898, 409] on button "Stop" at bounding box center [905, 418] width 41 height 19
click at [892, 409] on button "Stop" at bounding box center [905, 418] width 41 height 19
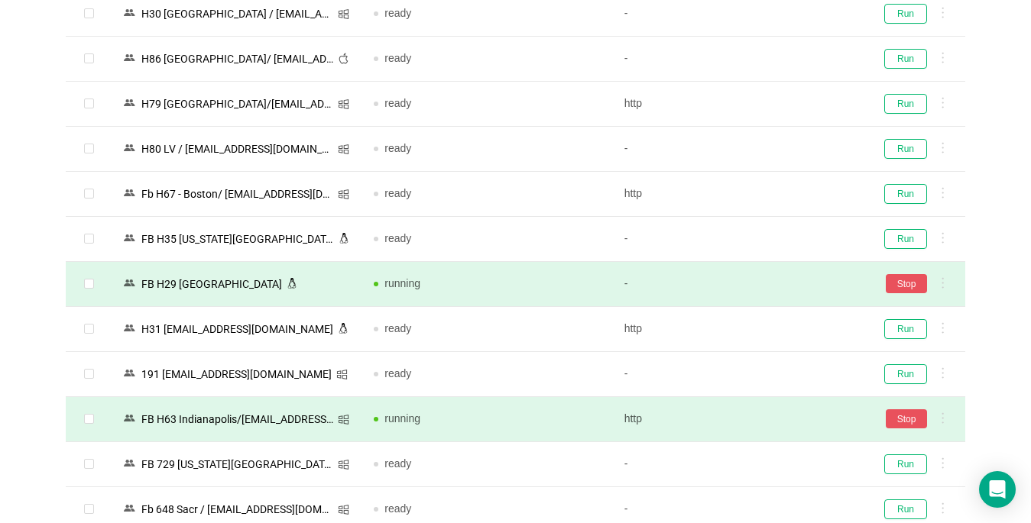
click at [894, 409] on button "Stop" at bounding box center [905, 418] width 41 height 19
click at [907, 409] on button "Stop" at bounding box center [905, 418] width 41 height 19
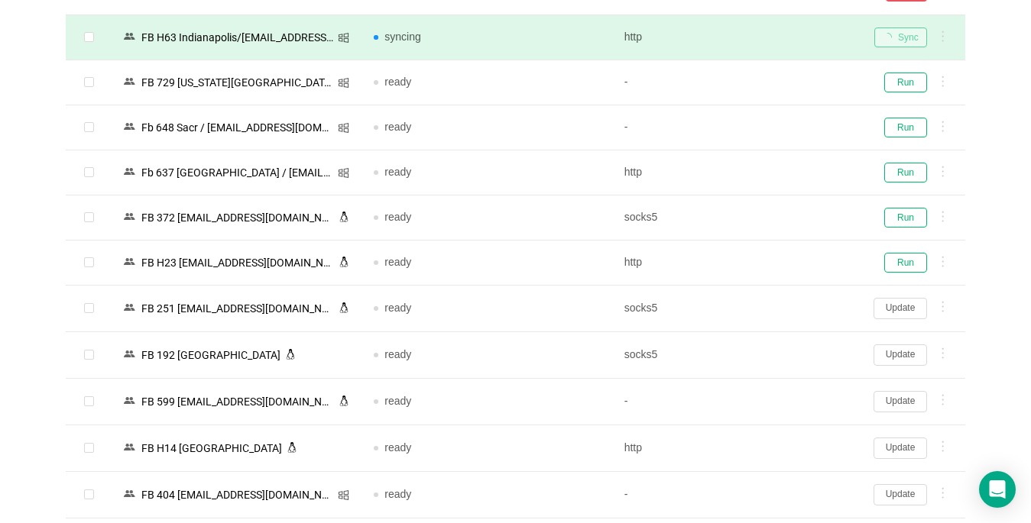
click at [904, 301] on button "Update" at bounding box center [899, 308] width 53 height 21
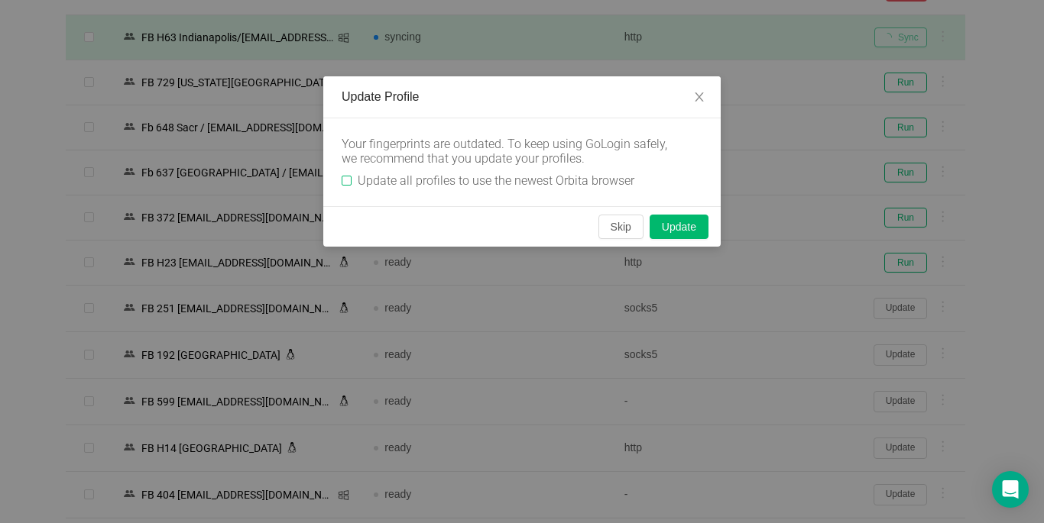
drag, startPoint x: 343, startPoint y: 179, endPoint x: 579, endPoint y: 206, distance: 237.7
click at [343, 178] on input "Update all profiles to use the newest Orbita browser" at bounding box center [346, 181] width 10 height 10
checkbox input "true"
click at [623, 228] on button "Skip" at bounding box center [620, 227] width 45 height 24
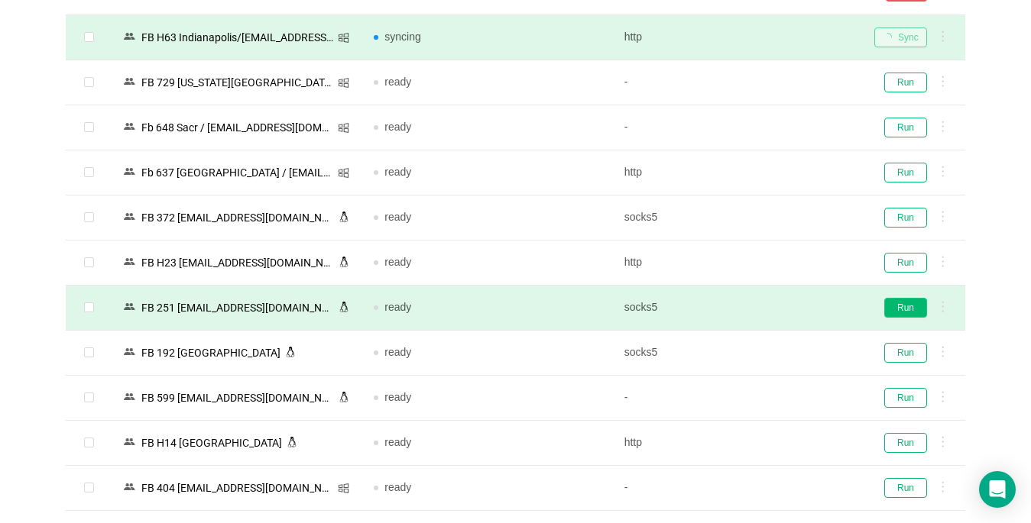
click at [914, 309] on button "Run" at bounding box center [905, 308] width 43 height 20
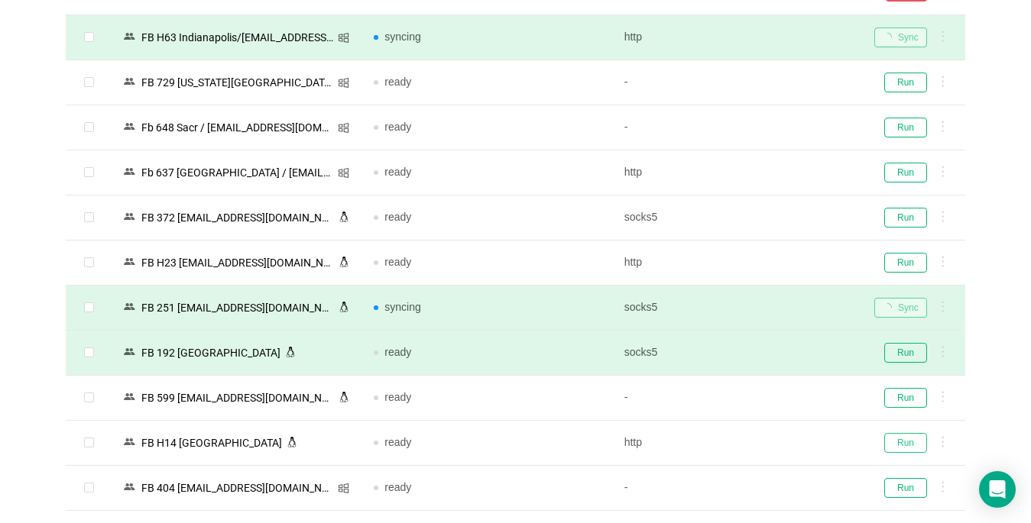
drag, startPoint x: 901, startPoint y: 442, endPoint x: 814, endPoint y: 357, distance: 121.6
click at [901, 441] on button "Run" at bounding box center [905, 443] width 43 height 20
click at [897, 298] on div "Sync" at bounding box center [913, 308] width 79 height 20
click at [901, 298] on div "Sync" at bounding box center [913, 308] width 79 height 20
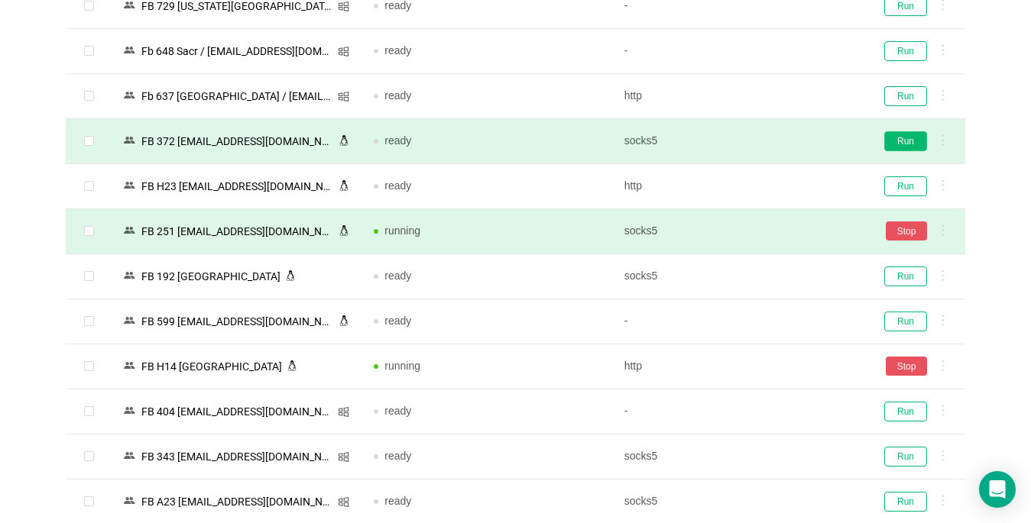
click at [908, 142] on button "Run" at bounding box center [905, 141] width 43 height 20
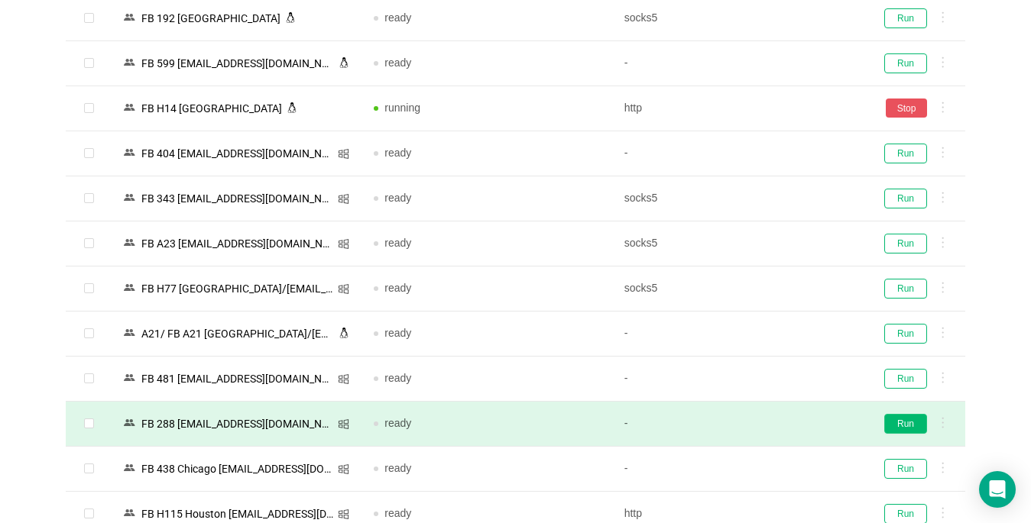
scroll to position [2980, 0]
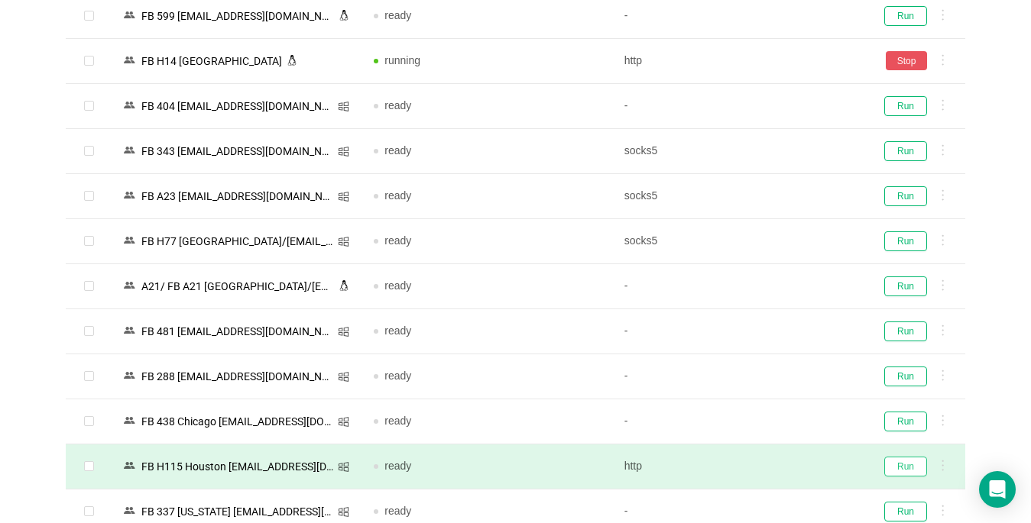
click at [909, 464] on button "Run" at bounding box center [905, 467] width 43 height 20
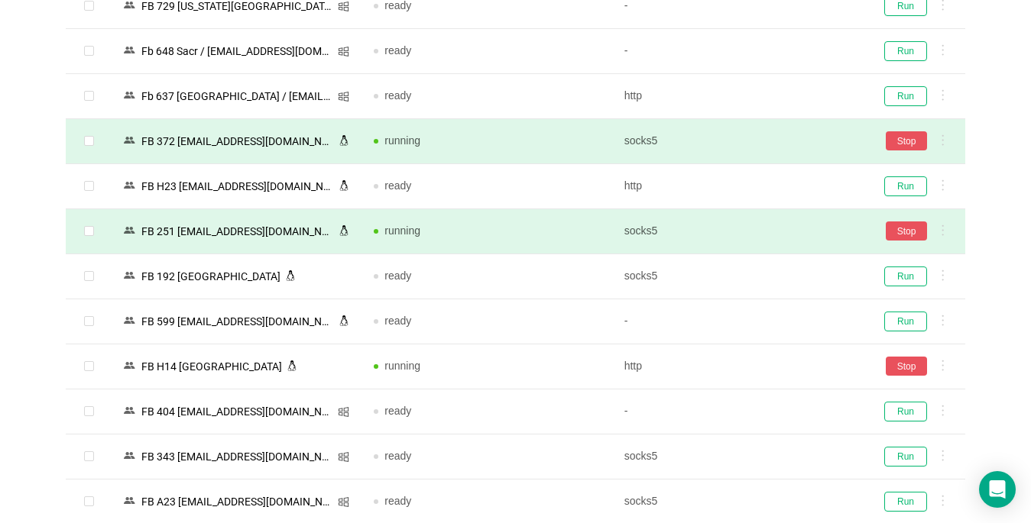
scroll to position [2368, 0]
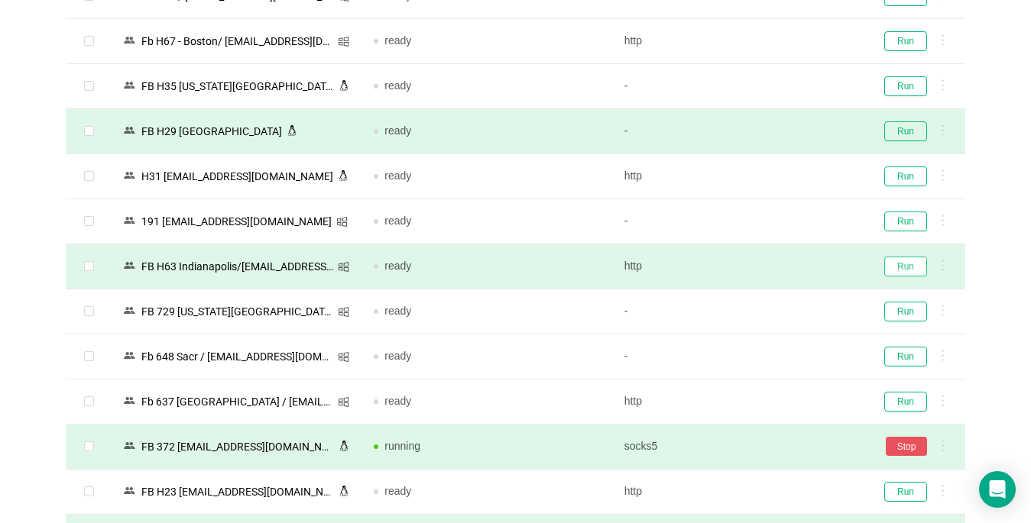
click at [901, 267] on button "Run" at bounding box center [905, 267] width 43 height 20
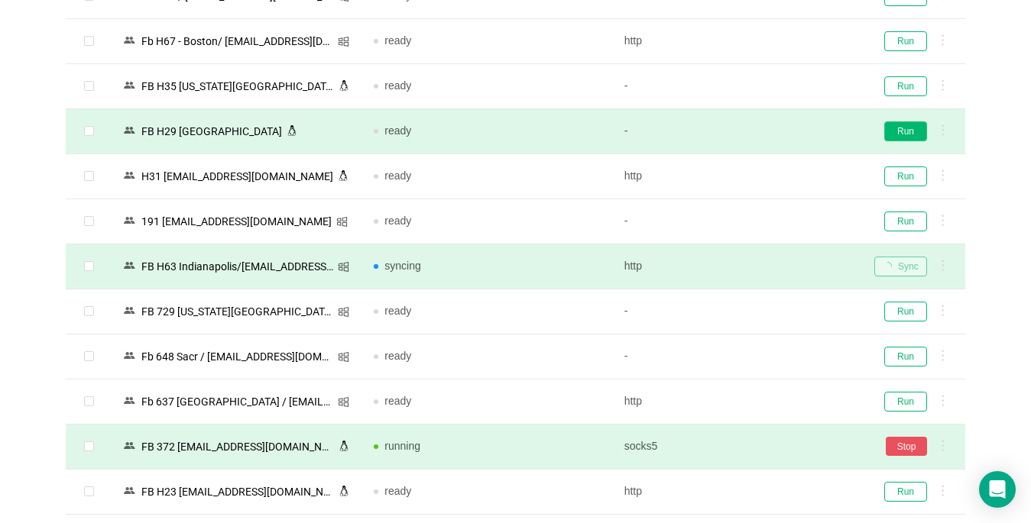
click at [909, 131] on button "Run" at bounding box center [905, 131] width 43 height 20
